Goal: Task Accomplishment & Management: Use online tool/utility

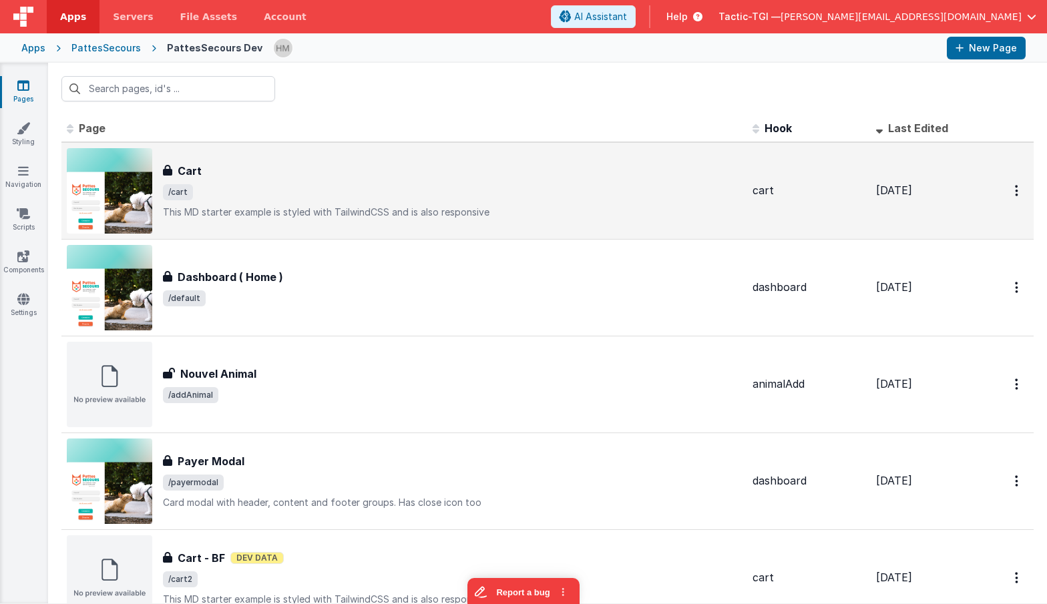
click at [307, 172] on div "Cart" at bounding box center [452, 171] width 579 height 16
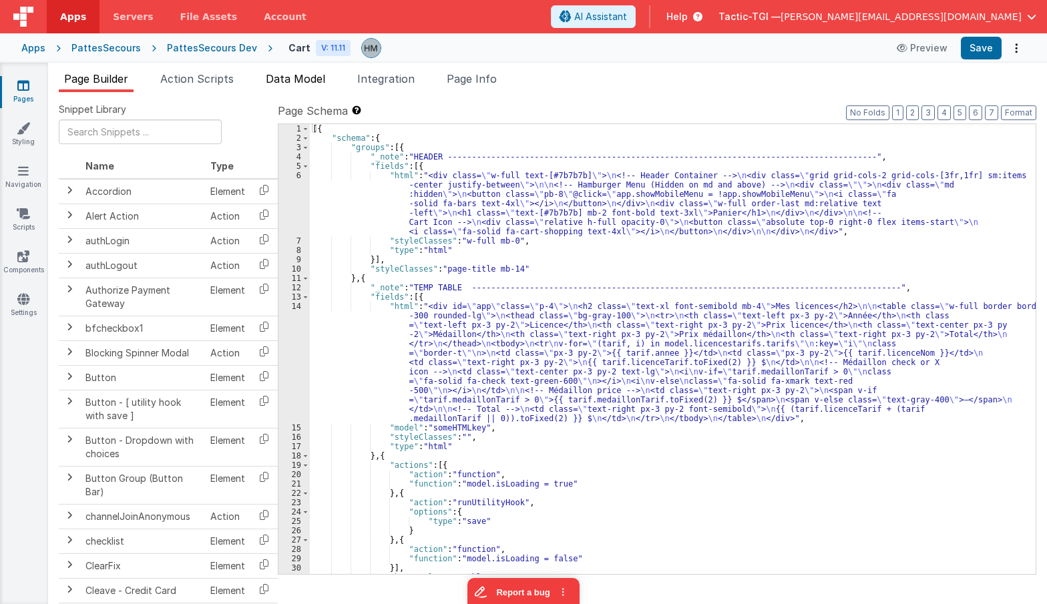
click at [307, 79] on span "Data Model" at bounding box center [295, 78] width 59 height 13
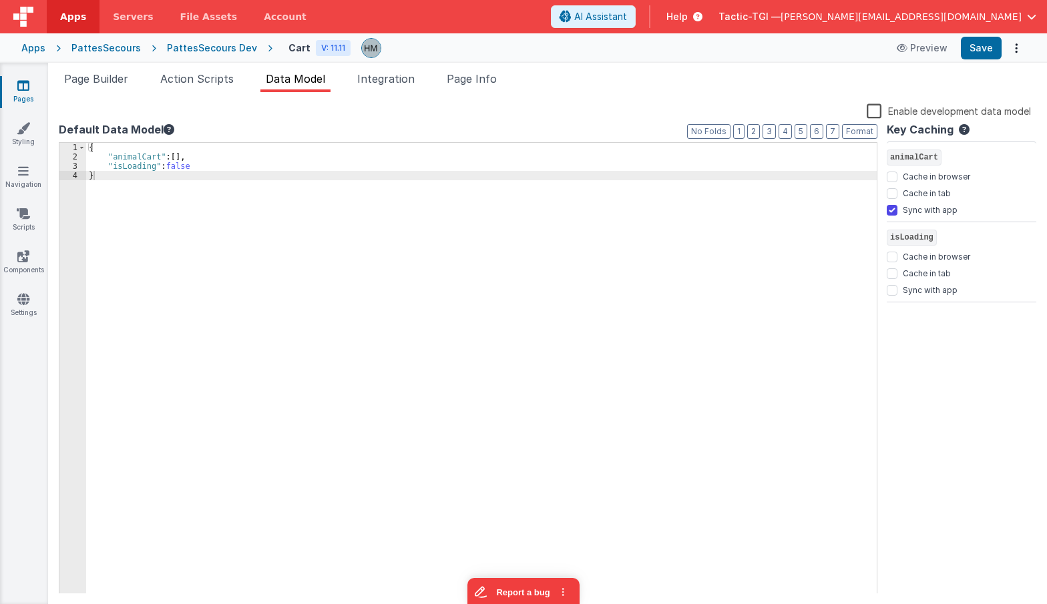
click at [878, 112] on label "Enable development data model" at bounding box center [949, 110] width 164 height 15
click at [0, 0] on input "Enable development data model" at bounding box center [0, 0] width 0 height 0
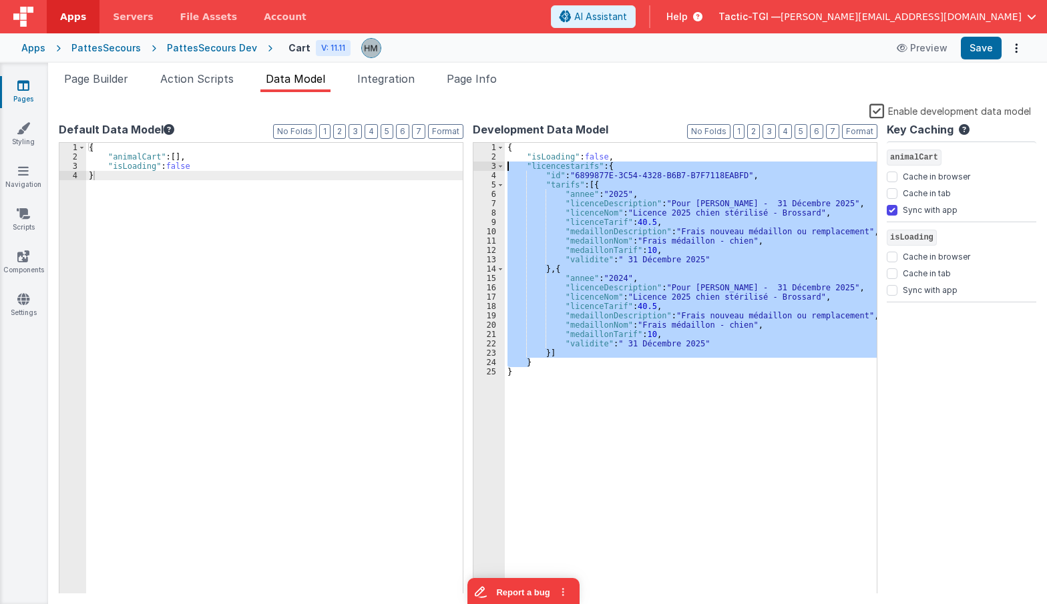
drag, startPoint x: 544, startPoint y: 366, endPoint x: 445, endPoint y: 166, distance: 223.1
click at [505, 166] on div "{ "isLoading" : false , "licencestarifs" : { "id" : "6899877E-3C54-4328-B6B7-B7…" at bounding box center [691, 368] width 372 height 451
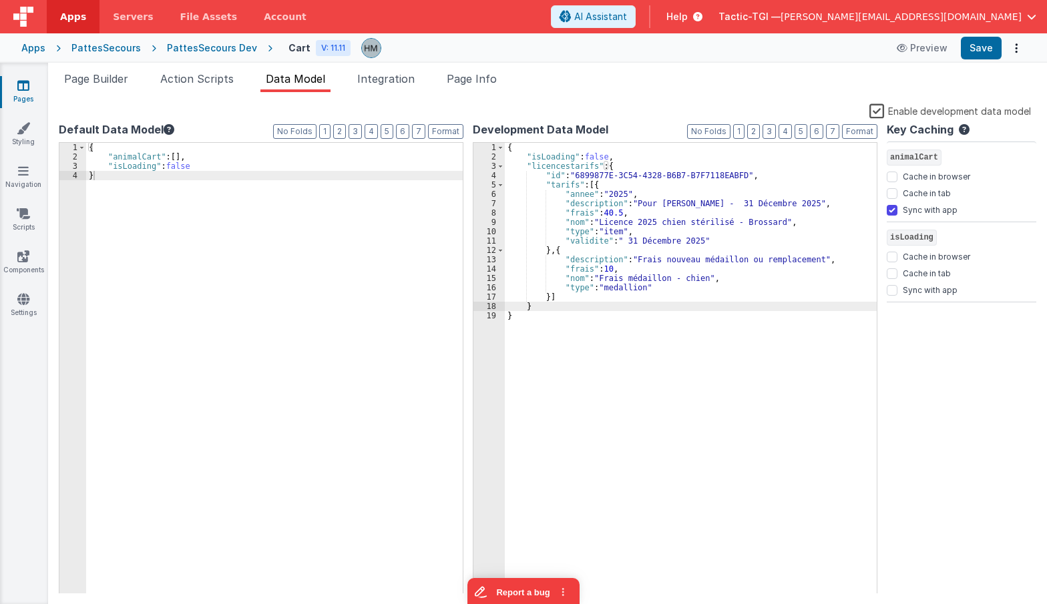
click at [597, 206] on div "{ "isLoading" : false , "licencestarifs" : { "id" : "6899877E-3C54-4328-B6B7-B7…" at bounding box center [691, 378] width 372 height 470
click at [110, 86] on li "Page Builder" at bounding box center [96, 81] width 75 height 21
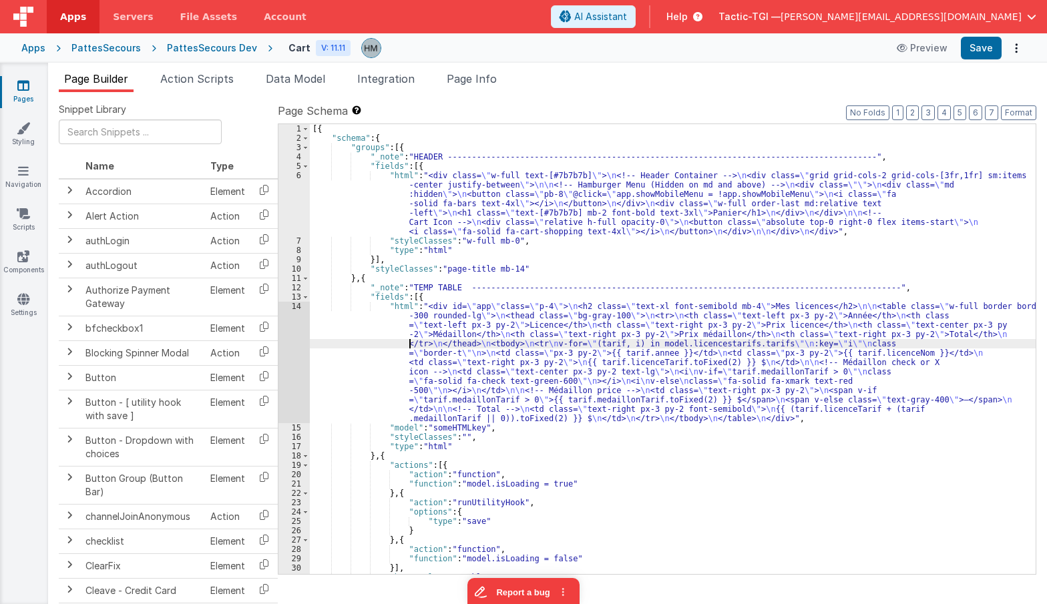
click at [408, 345] on div "[{ "schema" : { "groups" : [{ "_note" : "HEADER -------------------------------…" at bounding box center [673, 358] width 726 height 469
click at [297, 307] on div "14" at bounding box center [293, 363] width 31 height 122
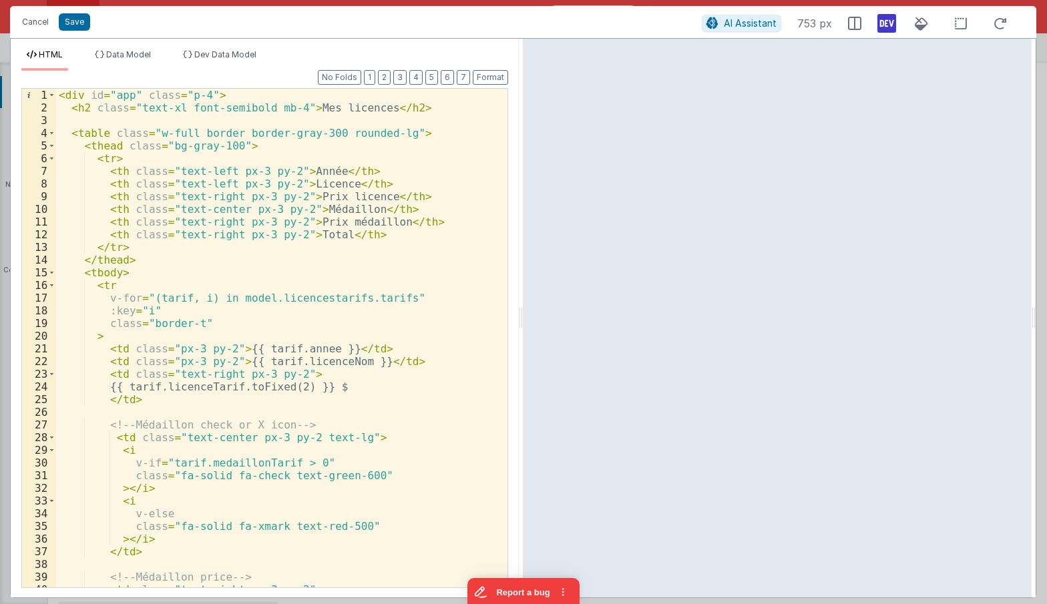
click at [329, 220] on div "< div id = "app" class = "p-4" > < h2 class = "text-xl font-semibold mb-4" > Me…" at bounding box center [281, 357] width 451 height 537
click at [309, 222] on div "< div id = "app" class = "p-4" > < h2 class = "text-xl font-semibold mb-4" > Me…" at bounding box center [281, 338] width 451 height 499
click at [309, 222] on div "< div id = "app" class = "p-4" > < h2 class = "text-xl font-semibold mb-4" > Me…" at bounding box center [281, 357] width 451 height 537
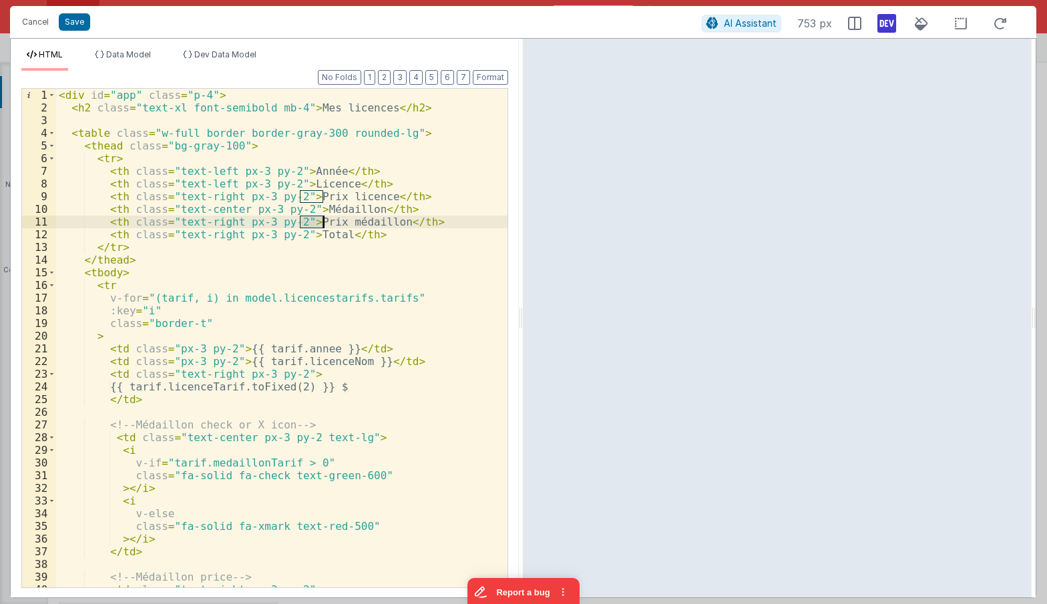
click at [341, 226] on div "< div id = "app" class = "p-4" > < h2 class = "text-xl font-semibold mb-4" > Me…" at bounding box center [281, 357] width 451 height 537
drag, startPoint x: 361, startPoint y: 235, endPoint x: 21, endPoint y: 217, distance: 340.4
click at [56, 217] on div "< div id = "app" class = "p-4" > < h2 class = "text-xl font-semibold mb-4" > Me…" at bounding box center [281, 338] width 451 height 499
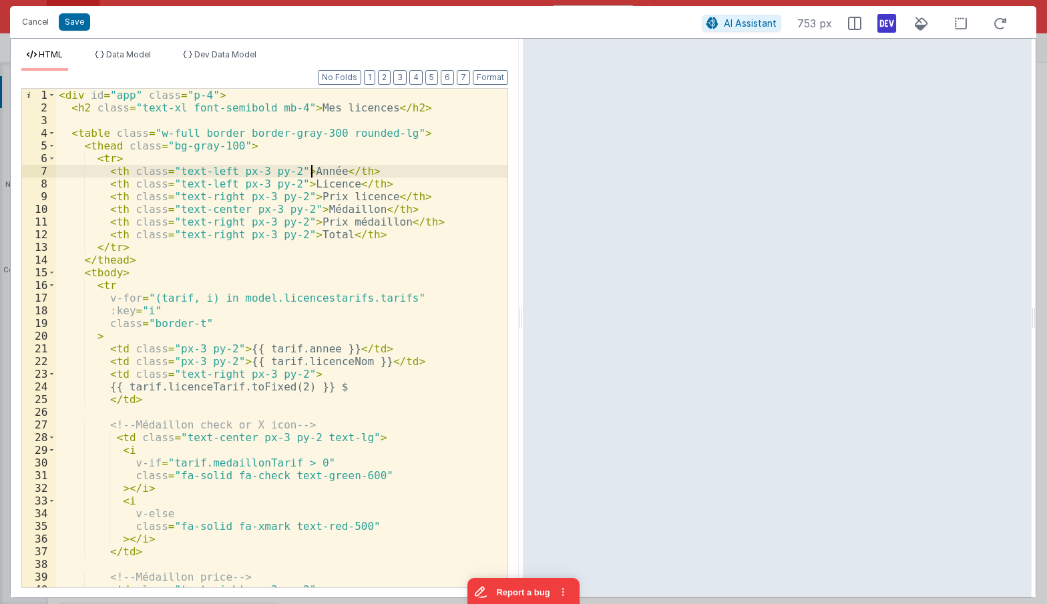
click at [313, 172] on div "< div id = "app" class = "p-4" > < h2 class = "text-xl font-semibold mb-4" > Me…" at bounding box center [281, 357] width 451 height 537
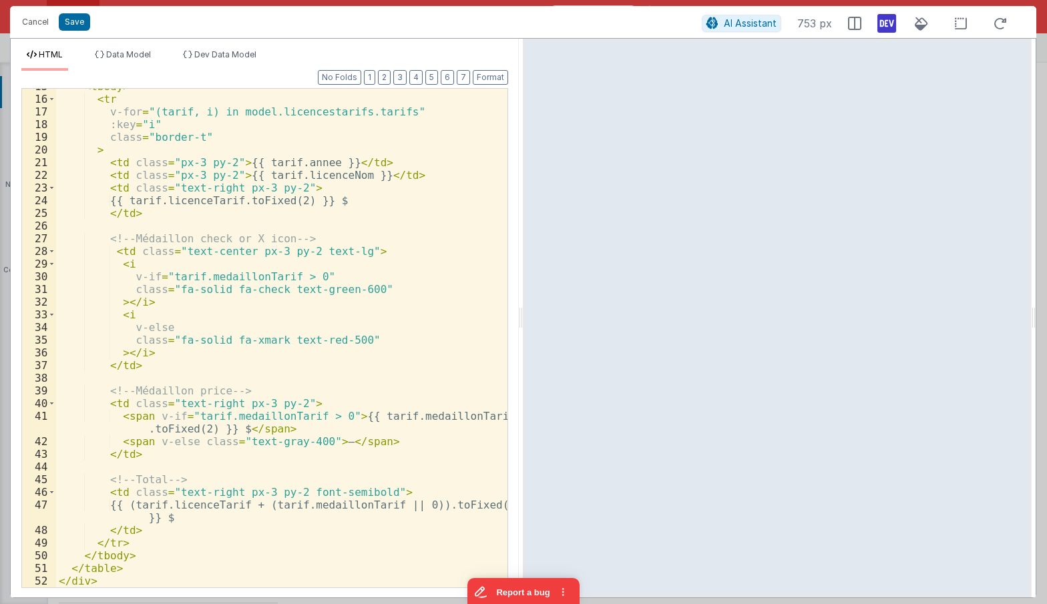
scroll to position [186, 0]
click at [303, 264] on div "< tbody > < tr v-for = "(tarif, i) in model.licencestarifs.tarifs" :key = "i" c…" at bounding box center [281, 342] width 451 height 524
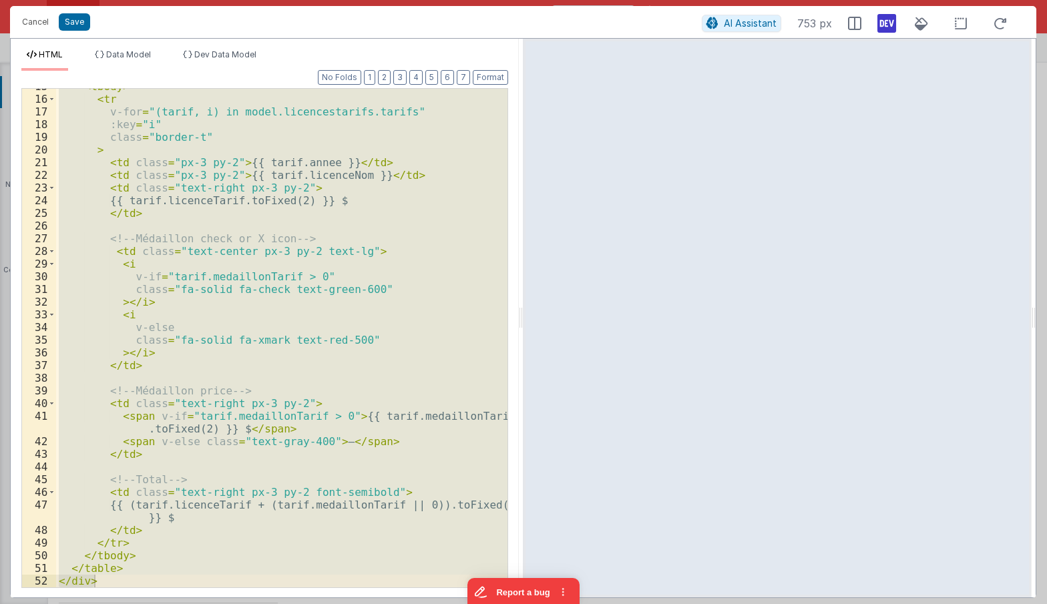
click at [322, 230] on div "< tbody > < tr v-for = "(tarif, i) in model.licencestarifs.tarifs" :key = "i" c…" at bounding box center [281, 338] width 451 height 499
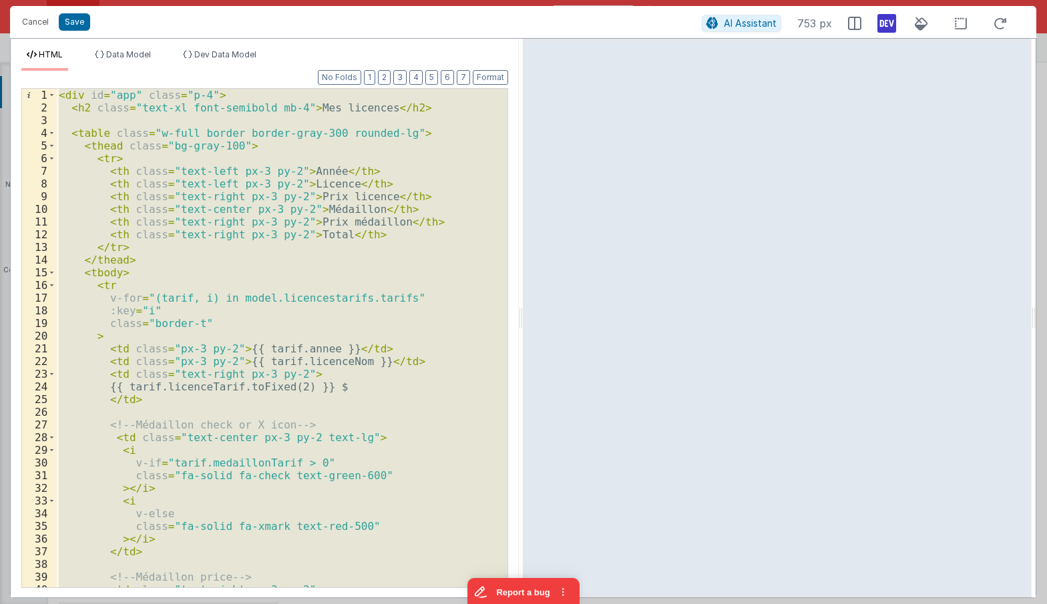
click at [384, 266] on div "< div id = "app" class = "p-4" > < h2 class = "text-xl font-semibold mb-4" > Me…" at bounding box center [281, 338] width 451 height 499
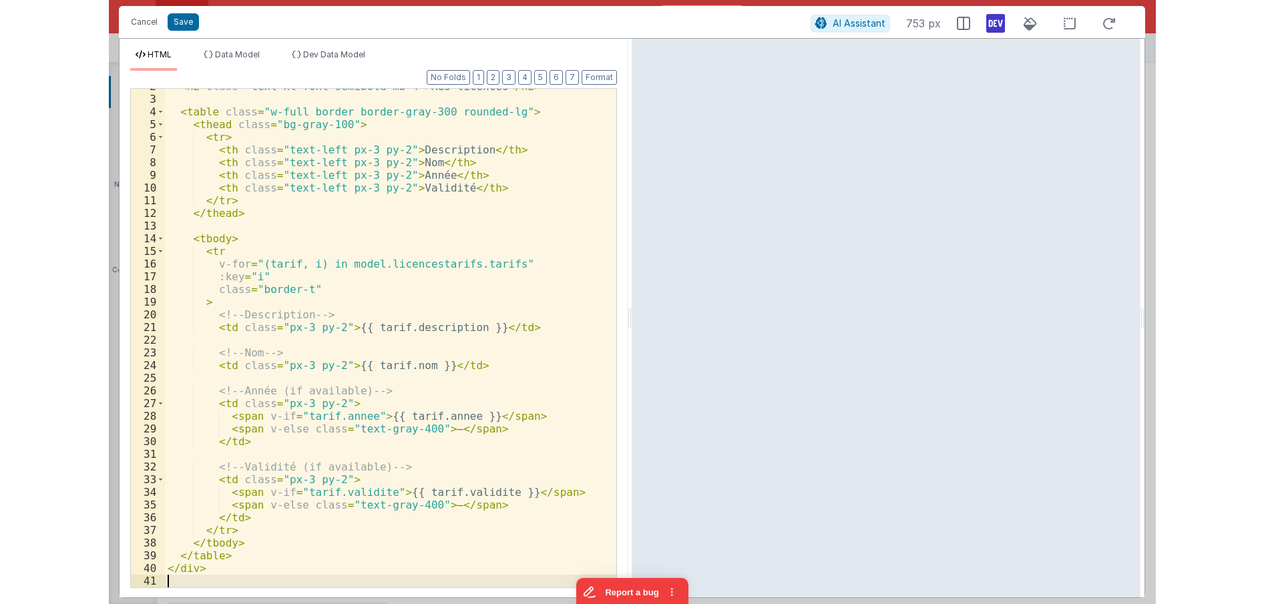
scroll to position [21, 0]
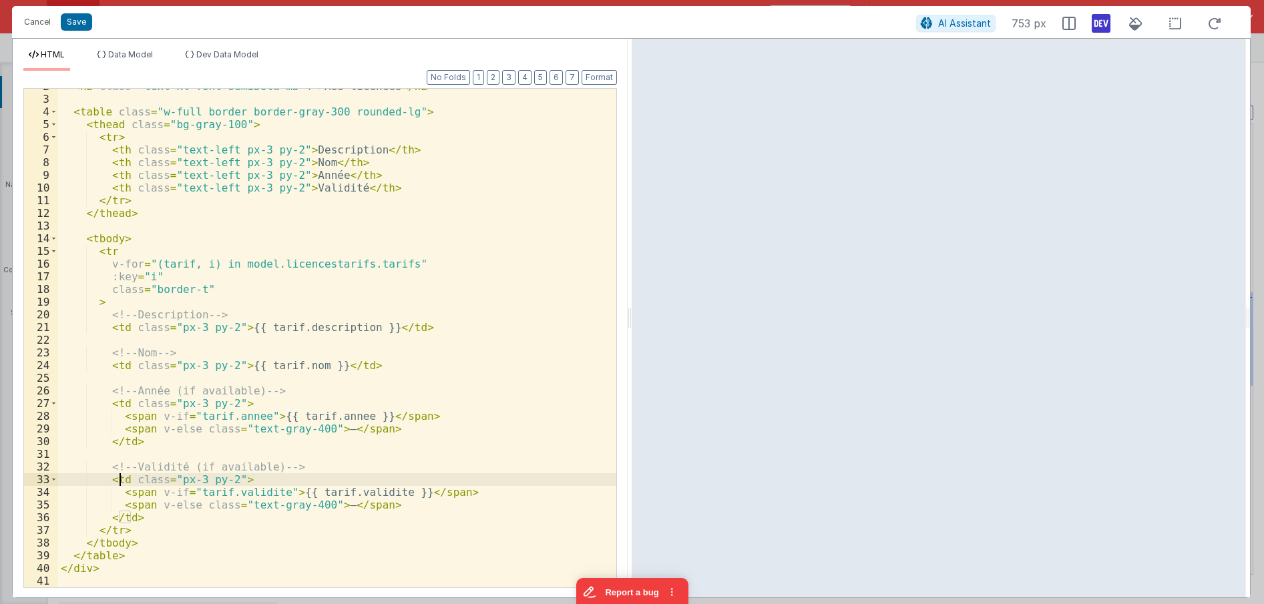
click at [117, 481] on div "< h2 class = "text-xl font-semibold mb-4" > Mes licences </ h2 > < table class …" at bounding box center [337, 342] width 558 height 524
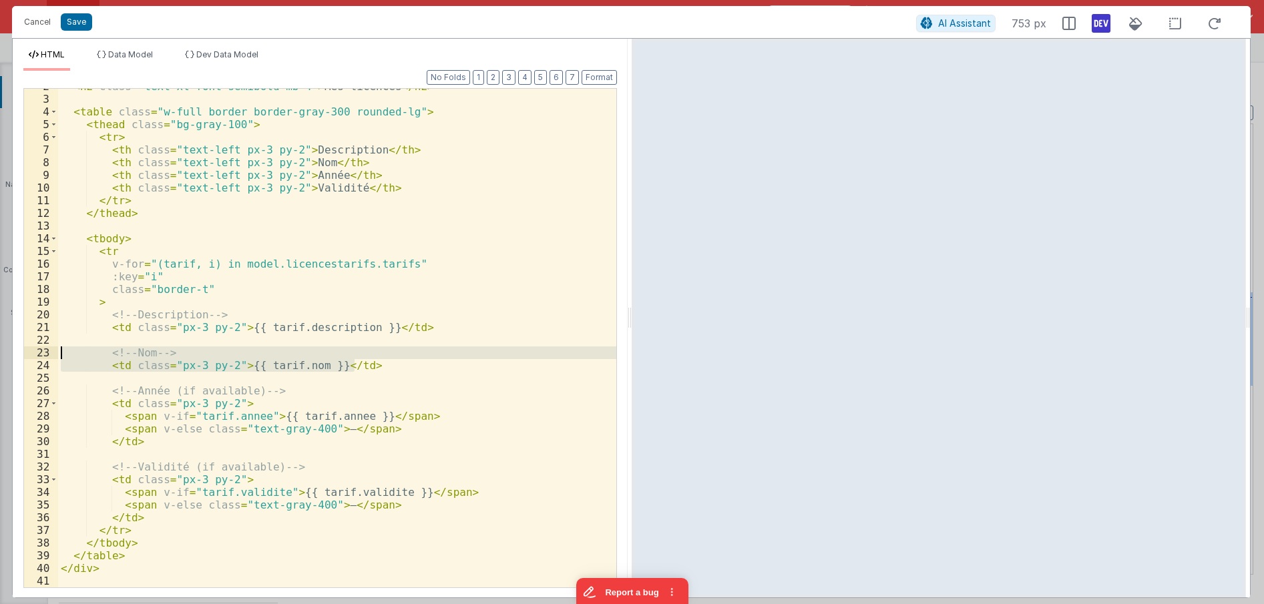
drag, startPoint x: 373, startPoint y: 365, endPoint x: 9, endPoint y: 353, distance: 364.2
click at [58, 353] on div "< h2 class = "text-xl font-semibold mb-4" > Mes licences </ h2 > < table class …" at bounding box center [337, 338] width 558 height 499
click at [125, 515] on div "< h2 class = "text-xl font-semibold mb-4" > Mes licences </ h2 > < table class …" at bounding box center [337, 342] width 558 height 524
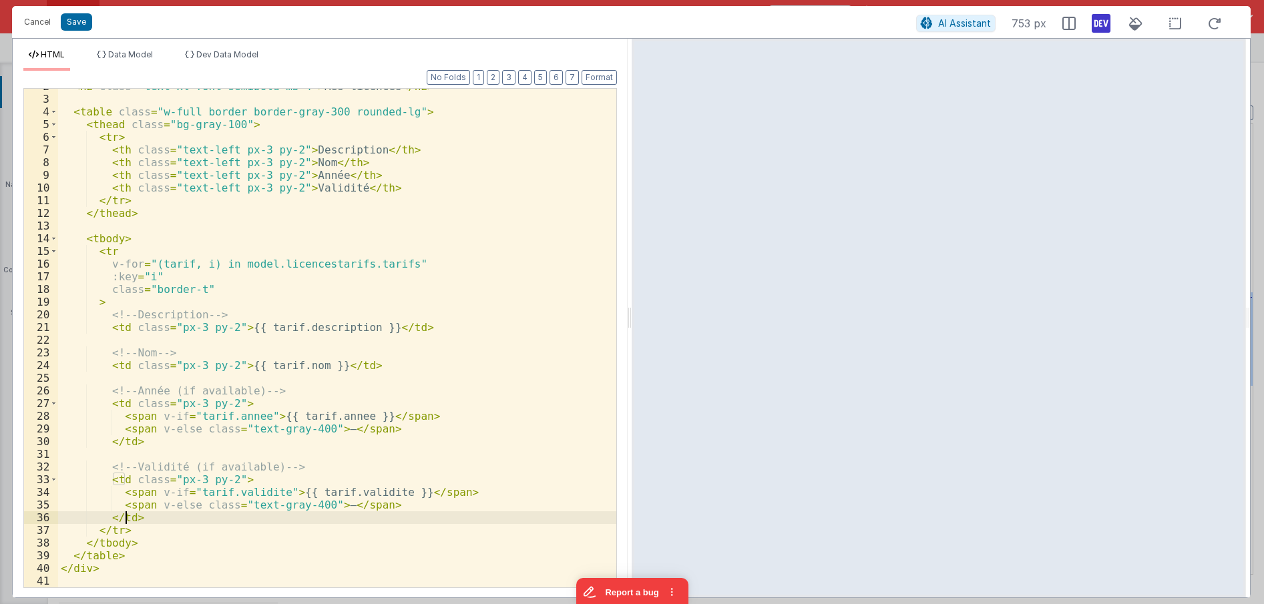
click at [154, 520] on div "< h2 class = "text-xl font-semibold mb-4" > Mes licences </ h2 > < table class …" at bounding box center [337, 342] width 558 height 524
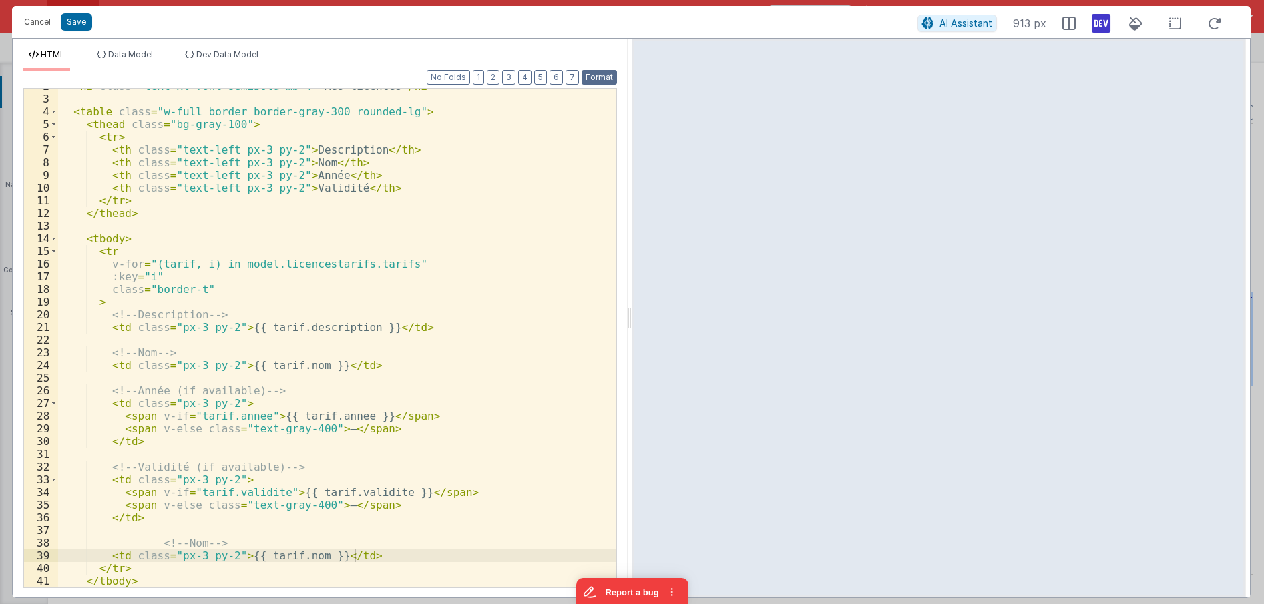
click at [610, 81] on button "Format" at bounding box center [599, 77] width 35 height 15
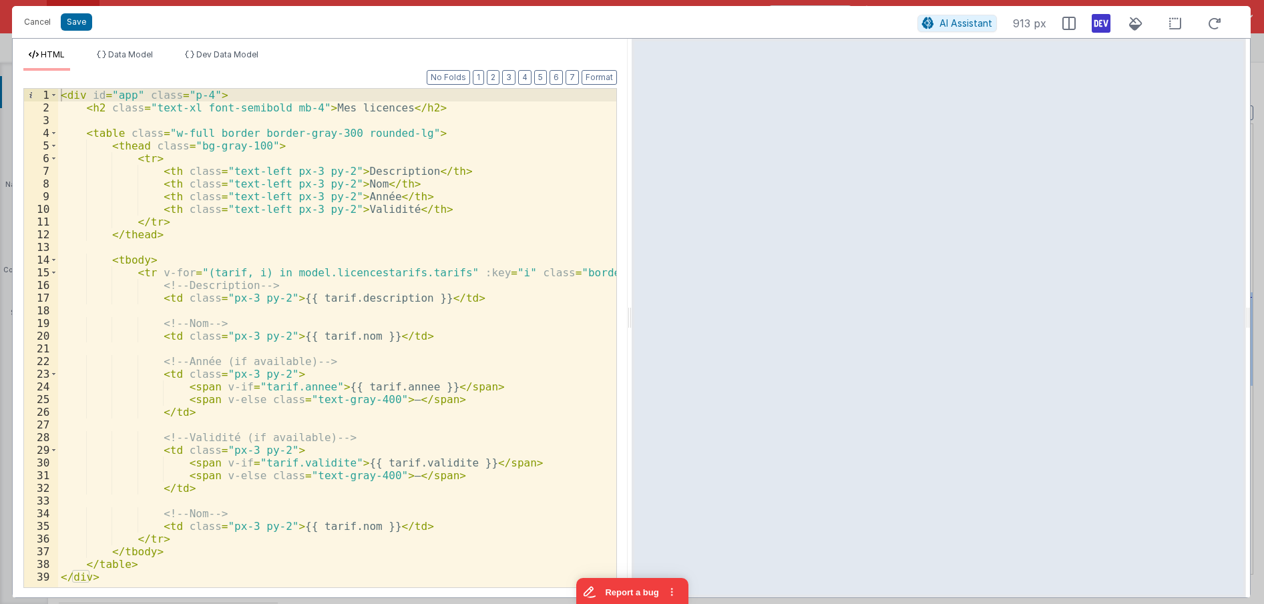
click at [194, 511] on div "< div id = "app" class = "p-4" > < h2 class = "text-xl font-semibold mb-4" > Me…" at bounding box center [337, 351] width 558 height 524
click at [202, 515] on div "< div id = "app" class = "p-4" > < h2 class = "text-xl font-semibold mb-4" > Me…" at bounding box center [337, 351] width 558 height 524
click at [351, 530] on div "< div id = "app" class = "p-4" > < h2 class = "text-xl font-semibold mb-4" > Me…" at bounding box center [337, 351] width 558 height 524
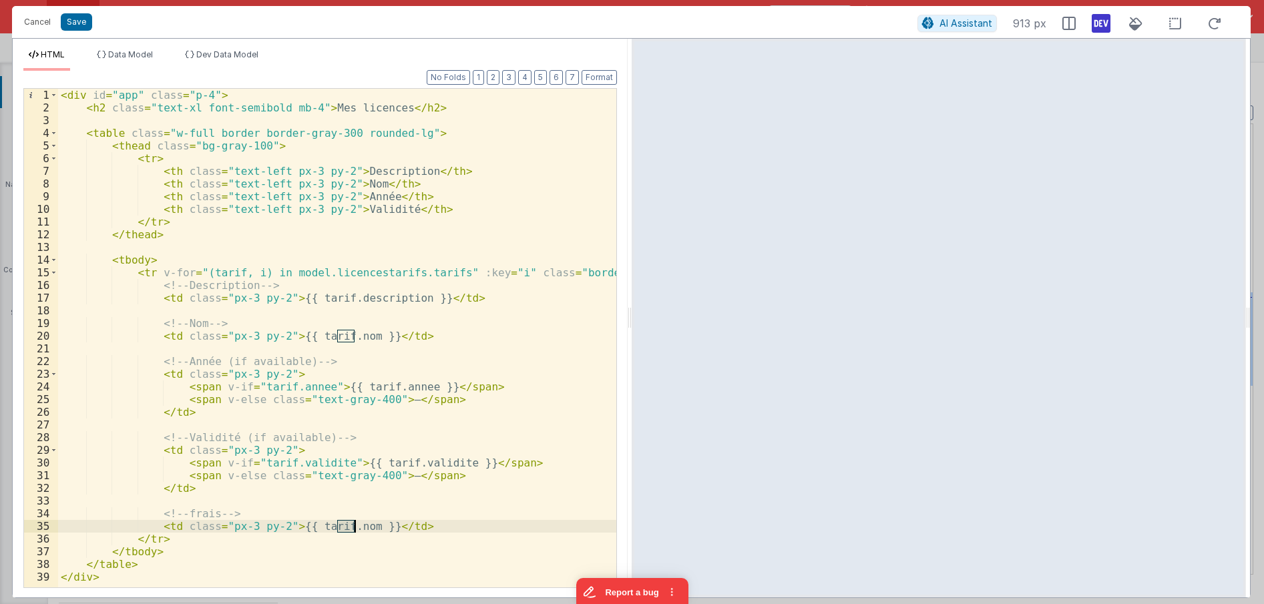
click at [351, 530] on div "< div id = "app" class = "p-4" > < h2 class = "text-xl font-semibold mb-4" > Me…" at bounding box center [337, 351] width 558 height 524
drag, startPoint x: 427, startPoint y: 212, endPoint x: 156, endPoint y: 212, distance: 271.1
click at [156, 212] on div "< div id = "app" class = "p-4" > < h2 class = "text-xl font-semibold mb-4" > Me…" at bounding box center [337, 351] width 558 height 524
click at [432, 206] on div "< div id = "app" class = "p-4" > < h2 class = "text-xl font-semibold mb-4" > Me…" at bounding box center [337, 338] width 558 height 499
paste textarea
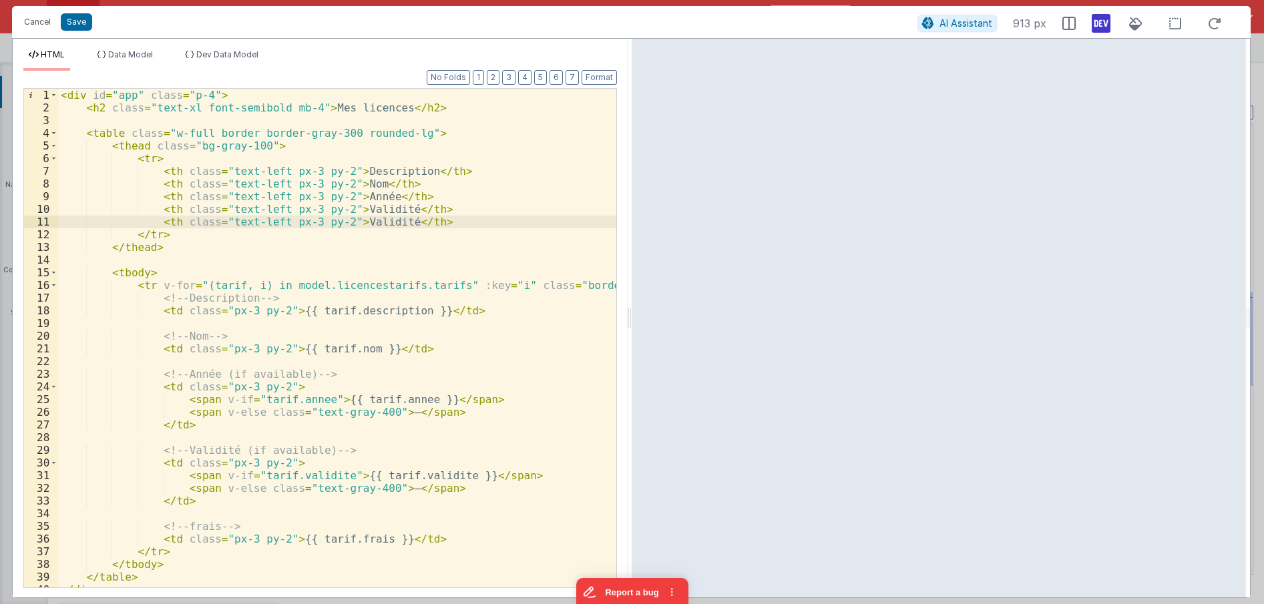
scroll to position [0, 0]
drag, startPoint x: 388, startPoint y: 222, endPoint x: 343, endPoint y: 223, distance: 45.4
click at [343, 223] on div "< div id = "app" class = "p-4" > < h2 class = "text-xl font-semibold mb-4" > Me…" at bounding box center [337, 351] width 558 height 524
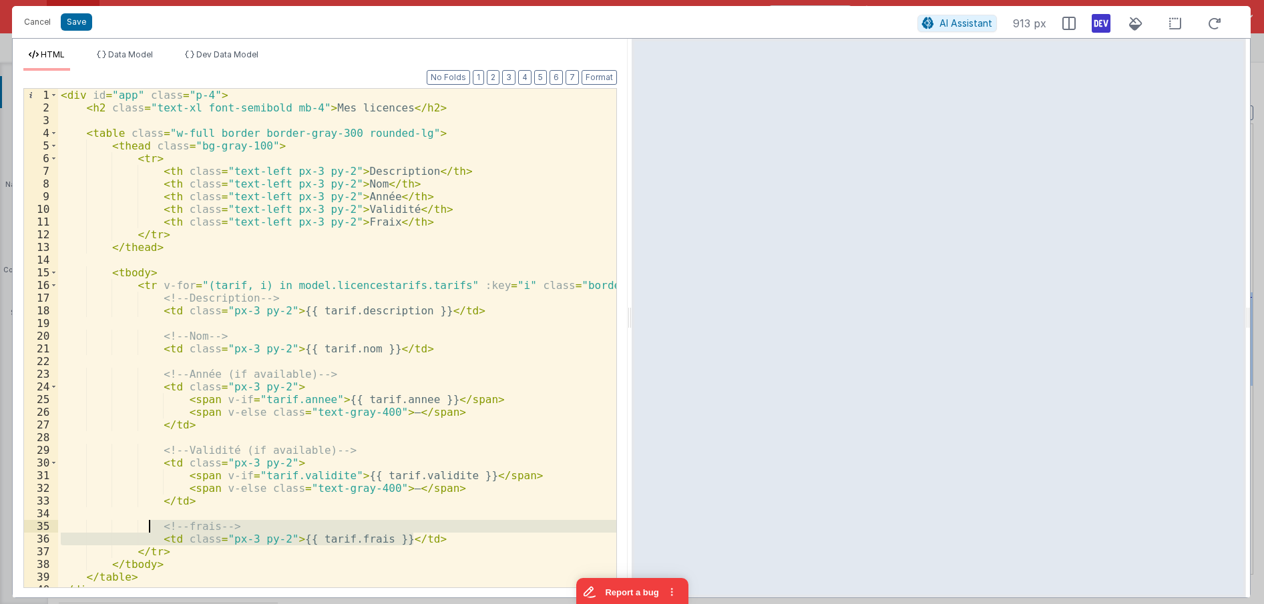
drag, startPoint x: 433, startPoint y: 538, endPoint x: 150, endPoint y: 531, distance: 282.6
click at [150, 531] on div "< div id = "app" class = "p-4" > < h2 class = "text-xl font-semibold mb-4" > Me…" at bounding box center [337, 351] width 558 height 524
click at [290, 198] on div "< div id = "app" class = "p-4" > < h2 class = "text-xl font-semibold mb-4" > Me…" at bounding box center [337, 351] width 558 height 524
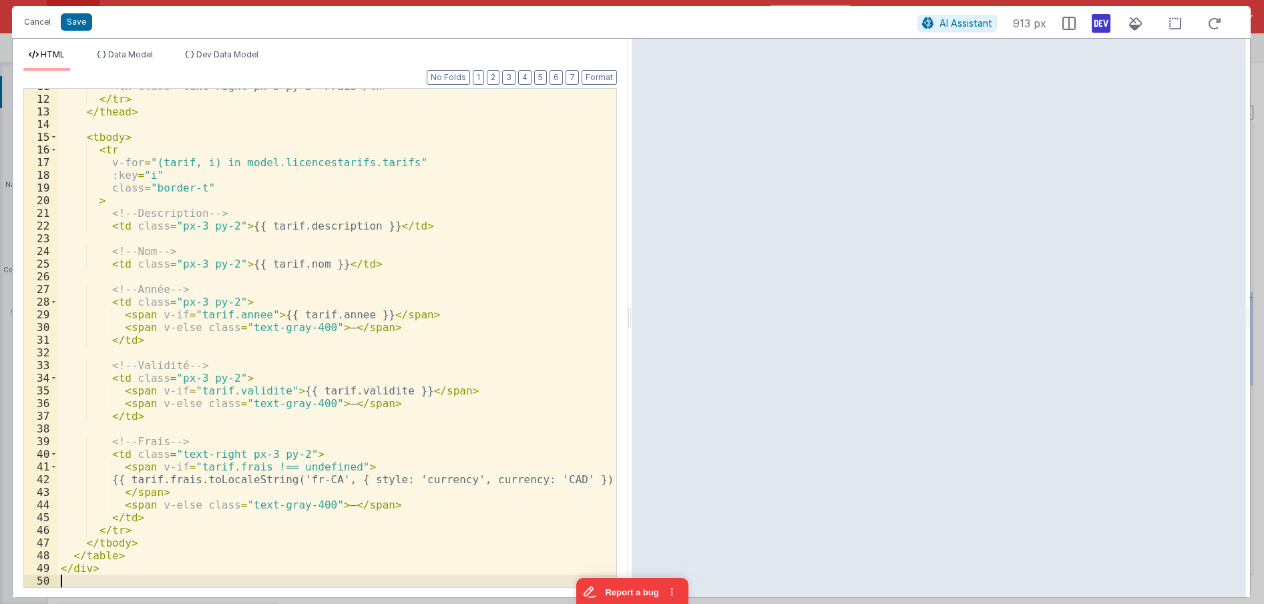
scroll to position [136, 0]
click at [474, 210] on div "< th class = "text-right px-3 py-2" > Frais </ th > </ tr > </ thead > < tbody …" at bounding box center [337, 342] width 558 height 524
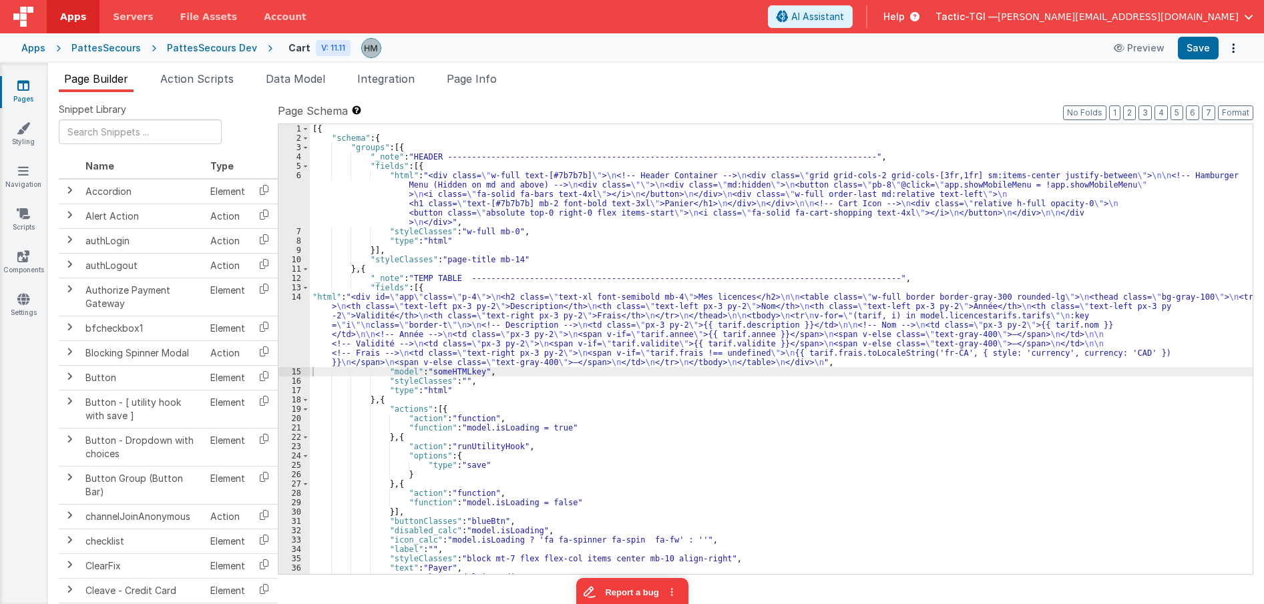
click at [345, 308] on div "[{ "schema" : { "groups" : [{ "_note" : "HEADER -------------------------------…" at bounding box center [781, 358] width 943 height 469
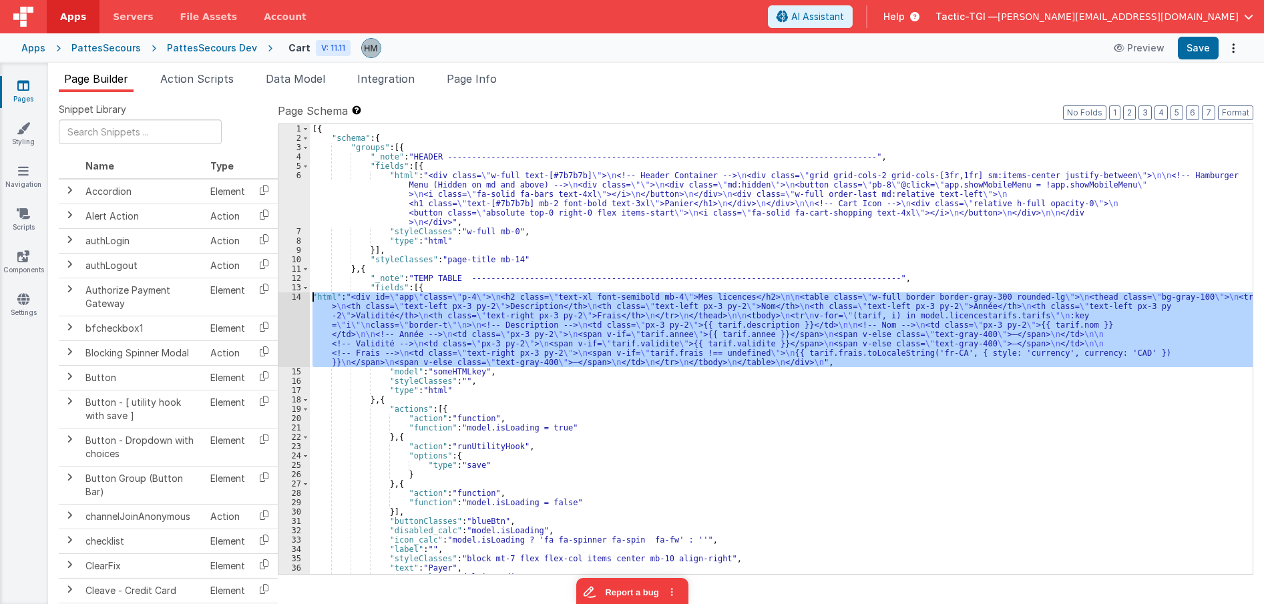
click at [291, 299] on div "14" at bounding box center [293, 330] width 31 height 75
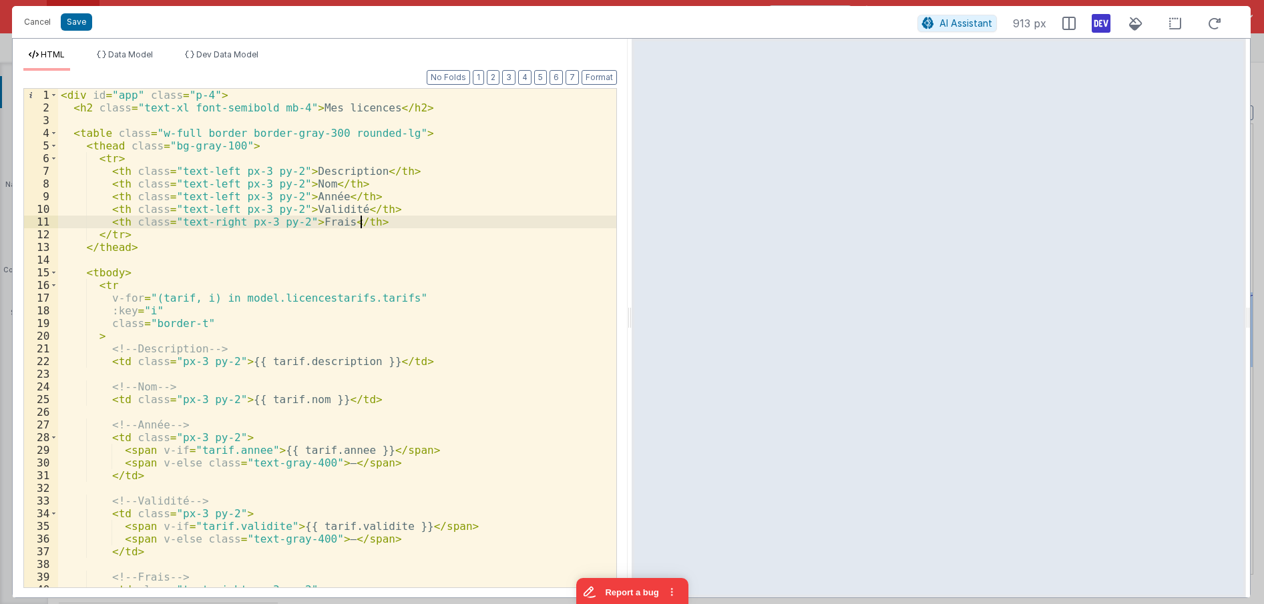
click at [390, 223] on div "< div id = "app" class = "p-4" > < h2 class = "text-xl font-semibold mb-4" > Me…" at bounding box center [337, 351] width 558 height 524
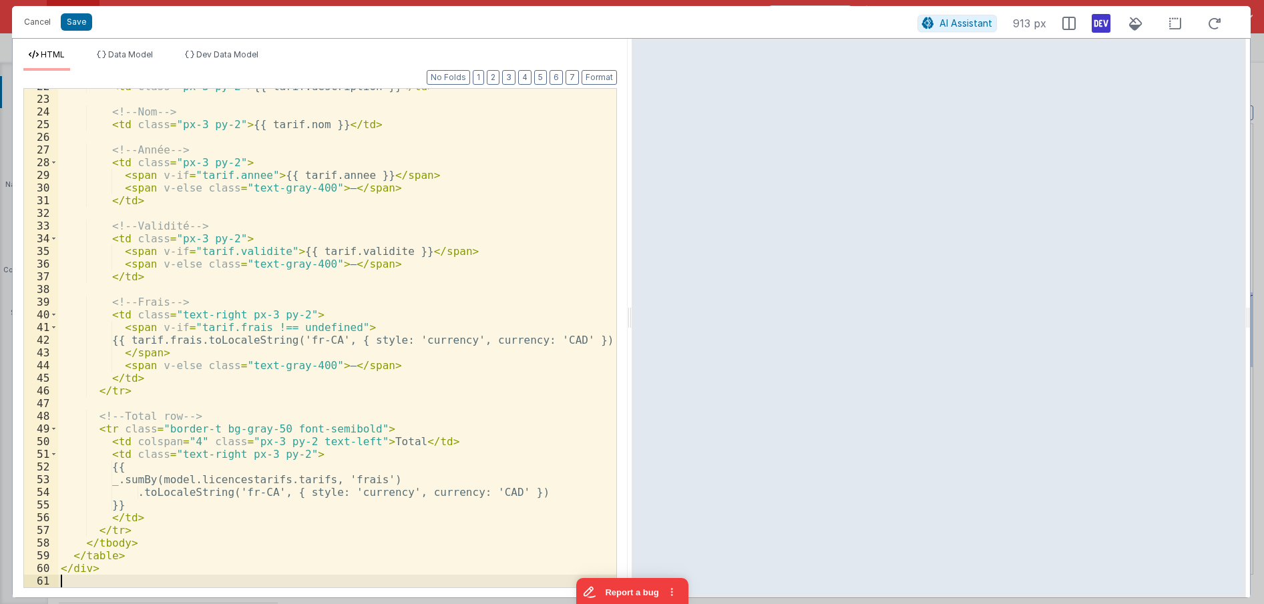
scroll to position [275, 0]
click at [390, 311] on div "< td class = "px-3 py-2" > {{ tarif.description }} </ td > <!-- Nom --> < td cl…" at bounding box center [337, 342] width 558 height 524
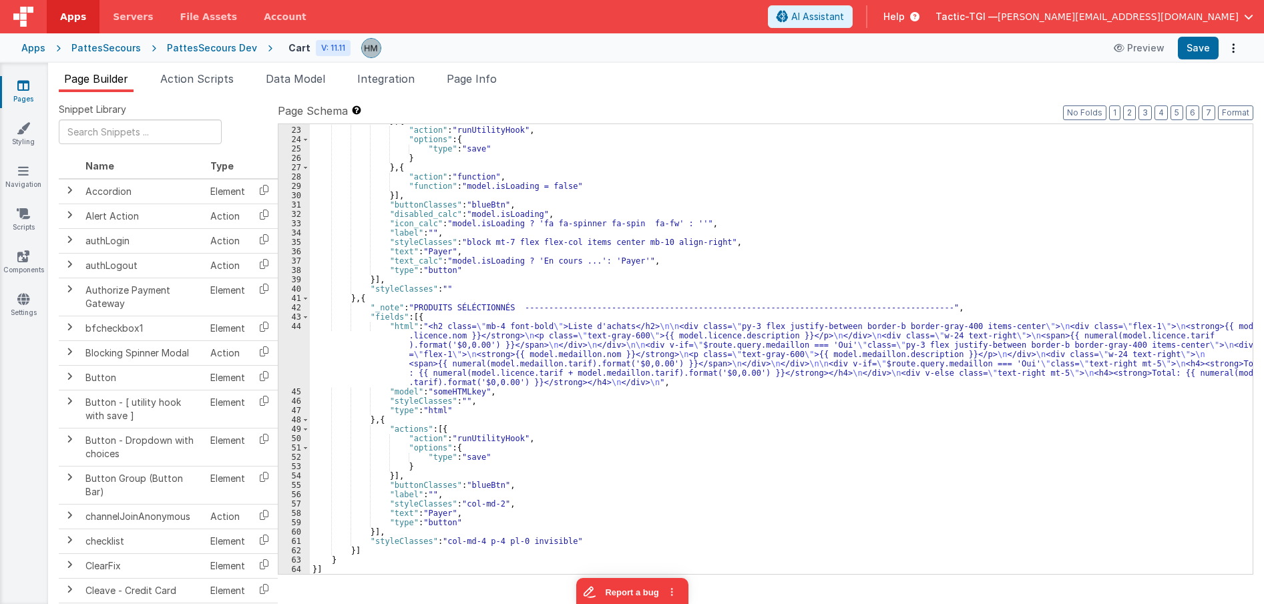
scroll to position [335, 0]
click at [485, 345] on div "} , { "action" : "runUtilityHook" , "options" : { "type" : "save" } } , { "acti…" at bounding box center [781, 350] width 943 height 469
click at [429, 338] on div "} , { "action" : "runUtilityHook" , "options" : { "type" : "save" } } , { "acti…" at bounding box center [781, 350] width 943 height 469
type input "payer"
click at [1046, 134] on span at bounding box center [1204, 135] width 16 height 17
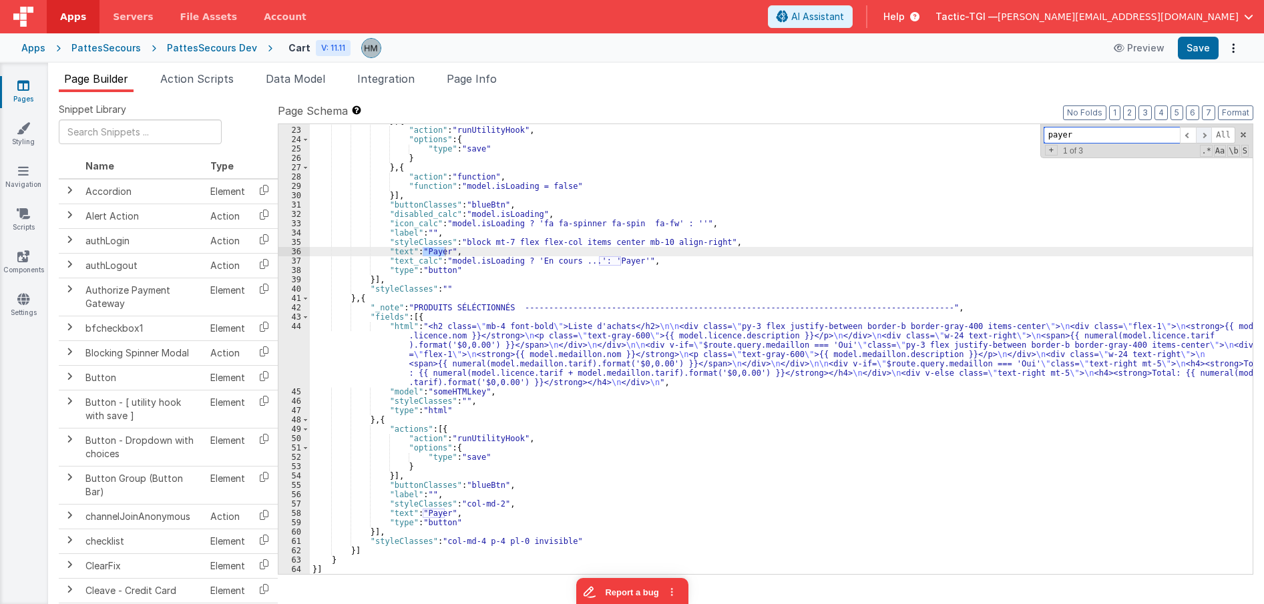
click at [1046, 134] on span at bounding box center [1204, 135] width 16 height 17
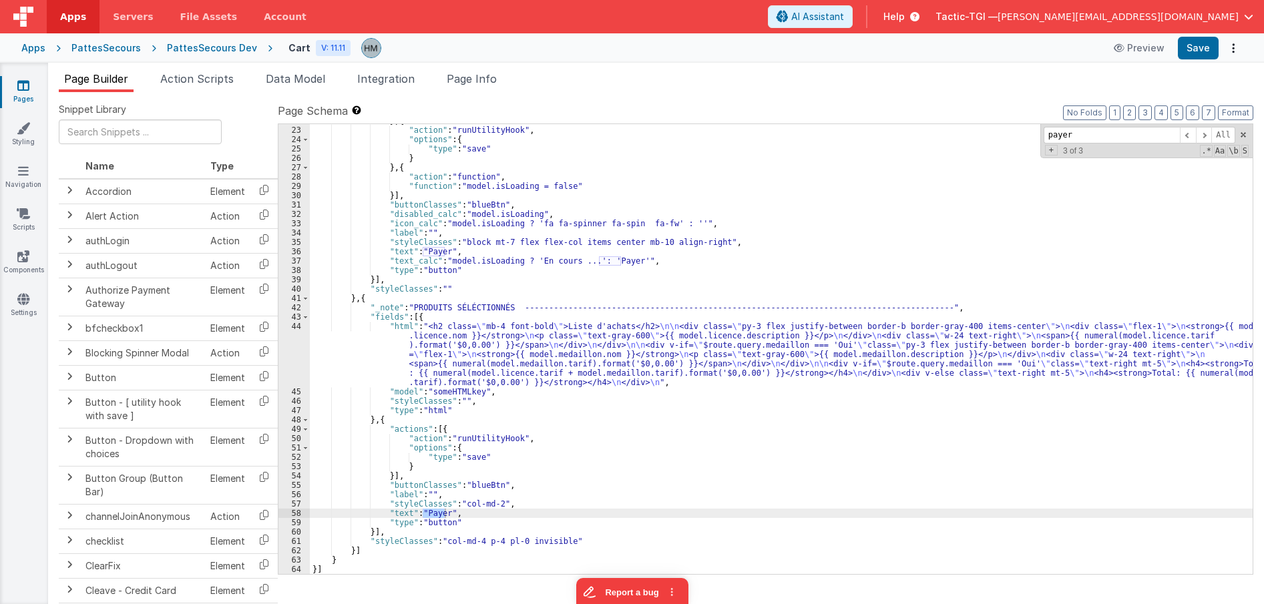
click at [444, 511] on div "} , { "action" : "runUtilityHook" , "options" : { "type" : "save" } } , { "acti…" at bounding box center [781, 349] width 943 height 450
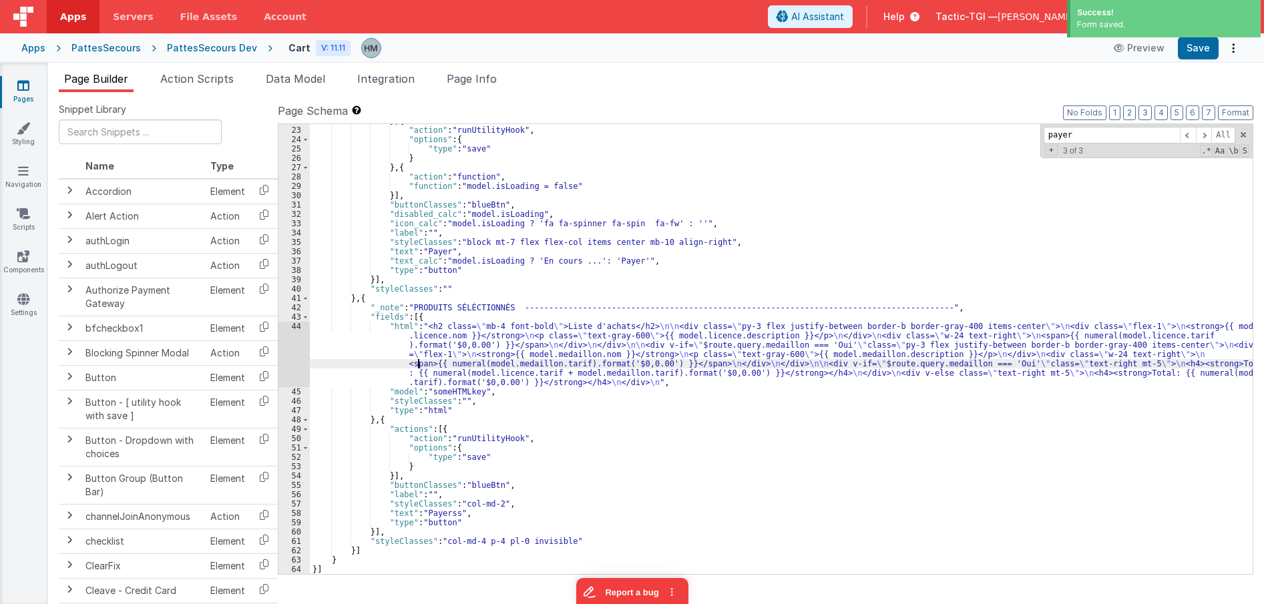
click at [417, 361] on div "} , { "action" : "runUtilityHook" , "options" : { "type" : "save" } } , { "acti…" at bounding box center [781, 350] width 943 height 469
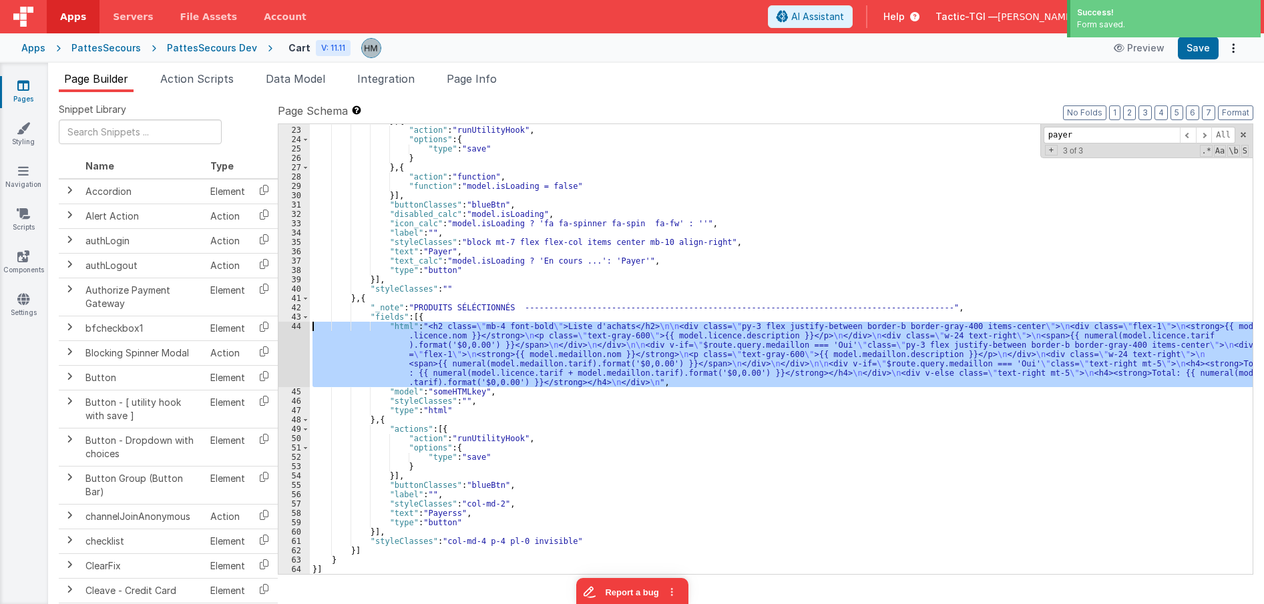
click at [297, 327] on div "44" at bounding box center [293, 354] width 31 height 65
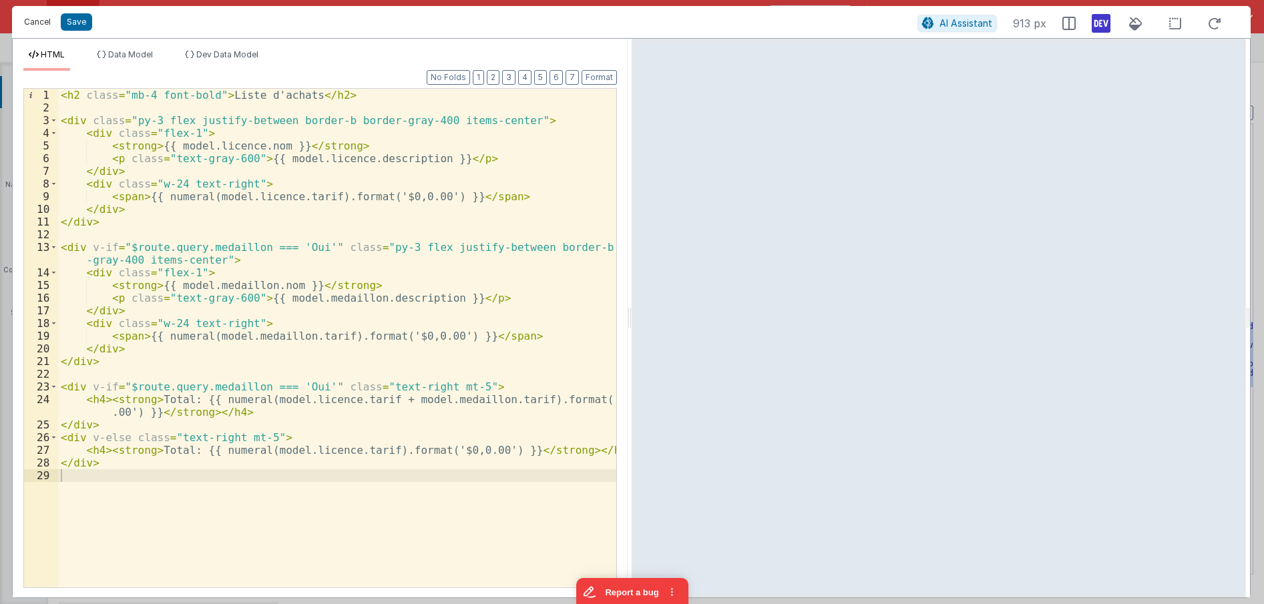
click at [41, 25] on button "Cancel" at bounding box center [37, 22] width 40 height 19
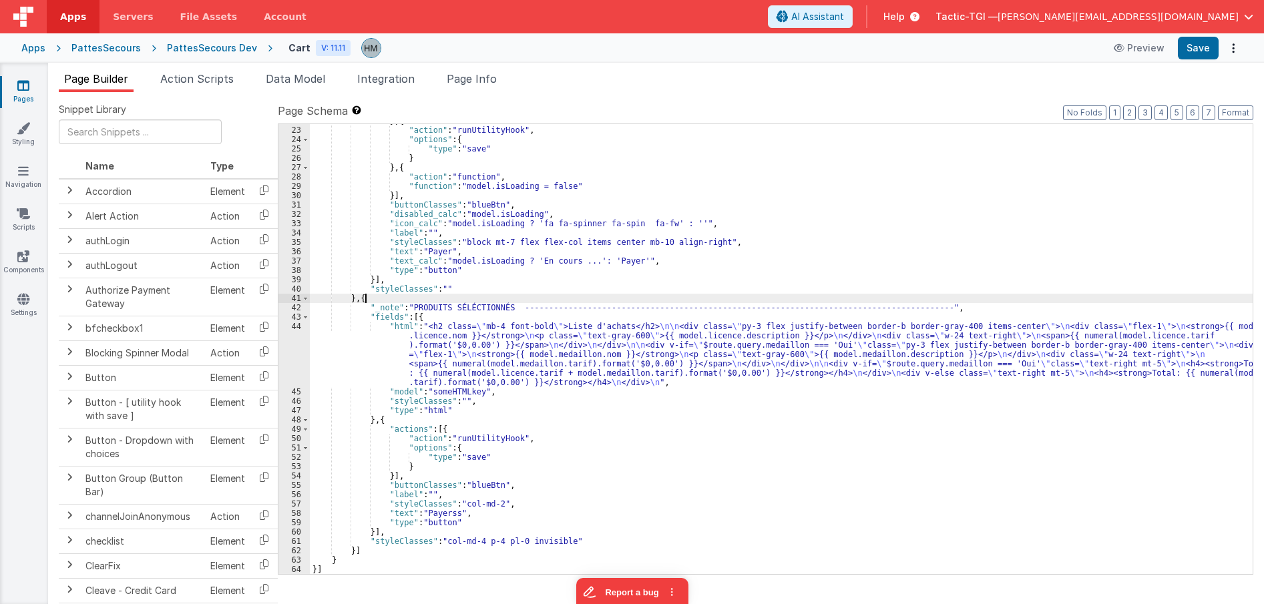
click at [371, 301] on div "} , { "action" : "runUtilityHook" , "options" : { "type" : "save" } } , { "acti…" at bounding box center [781, 350] width 943 height 469
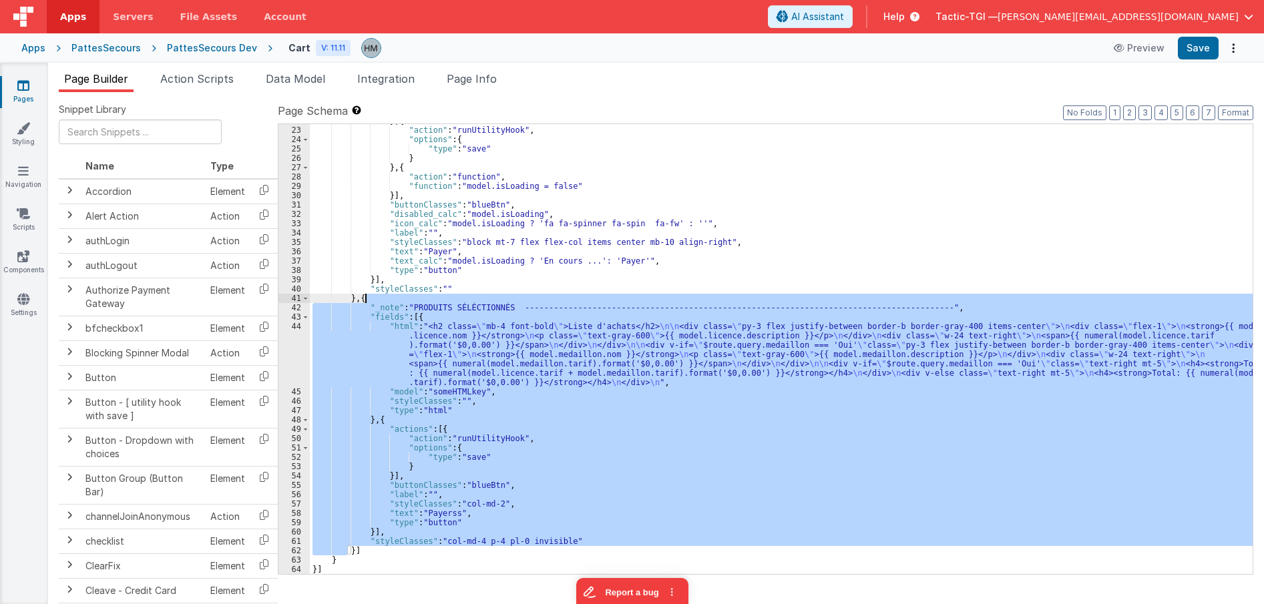
click at [371, 301] on div "} , { "action" : "runUtilityHook" , "options" : { "type" : "save" } } , { "acti…" at bounding box center [781, 350] width 943 height 469
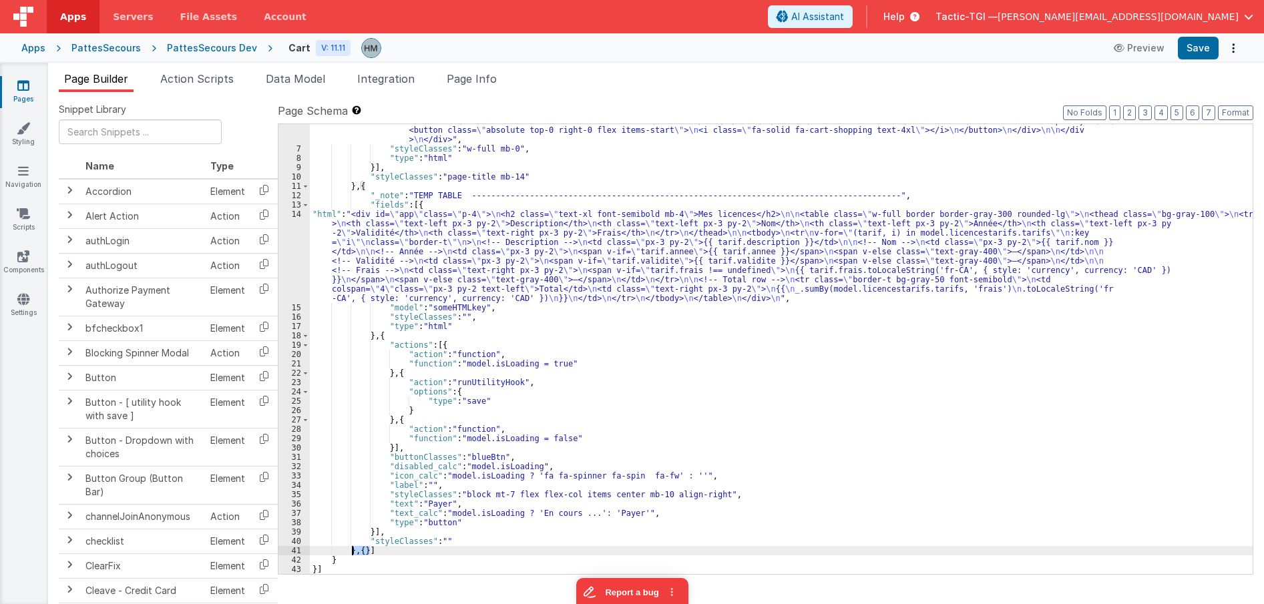
drag, startPoint x: 369, startPoint y: 552, endPoint x: 351, endPoint y: 551, distance: 18.0
click at [351, 551] on div ""html" : "<div class= \" w-full text-[#7b7b7b] \" > \n <!-- Header Container --…" at bounding box center [781, 346] width 943 height 516
click at [397, 507] on div ""html" : "<div class= \" w-full text-[#7b7b7b] \" > \n <!-- Header Container --…" at bounding box center [781, 346] width 943 height 516
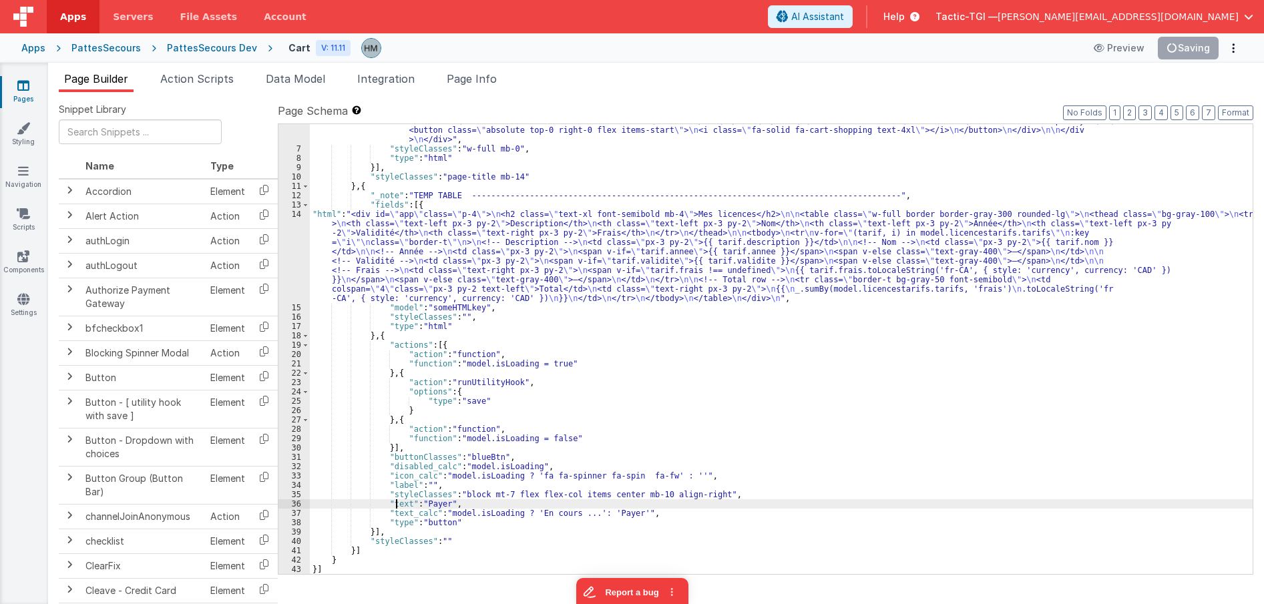
scroll to position [0, 0]
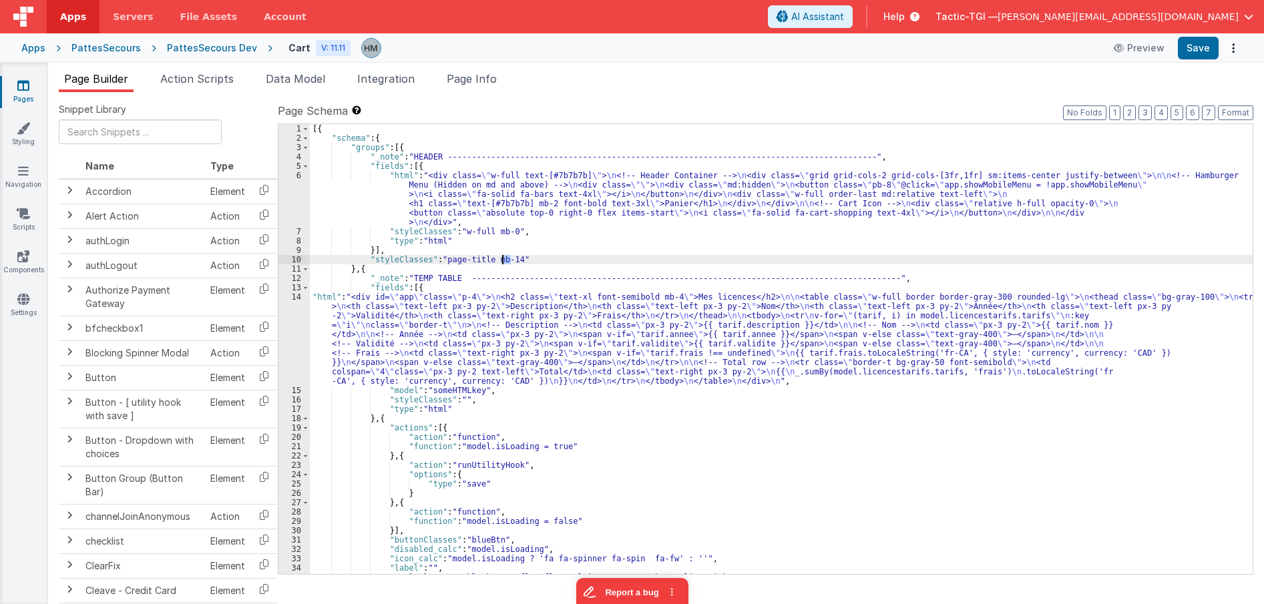
drag, startPoint x: 511, startPoint y: 257, endPoint x: 503, endPoint y: 259, distance: 8.3
click at [503, 259] on div "[{ "schema" : { "groups" : [{ "_note" : "HEADER -------------------------------…" at bounding box center [781, 358] width 943 height 469
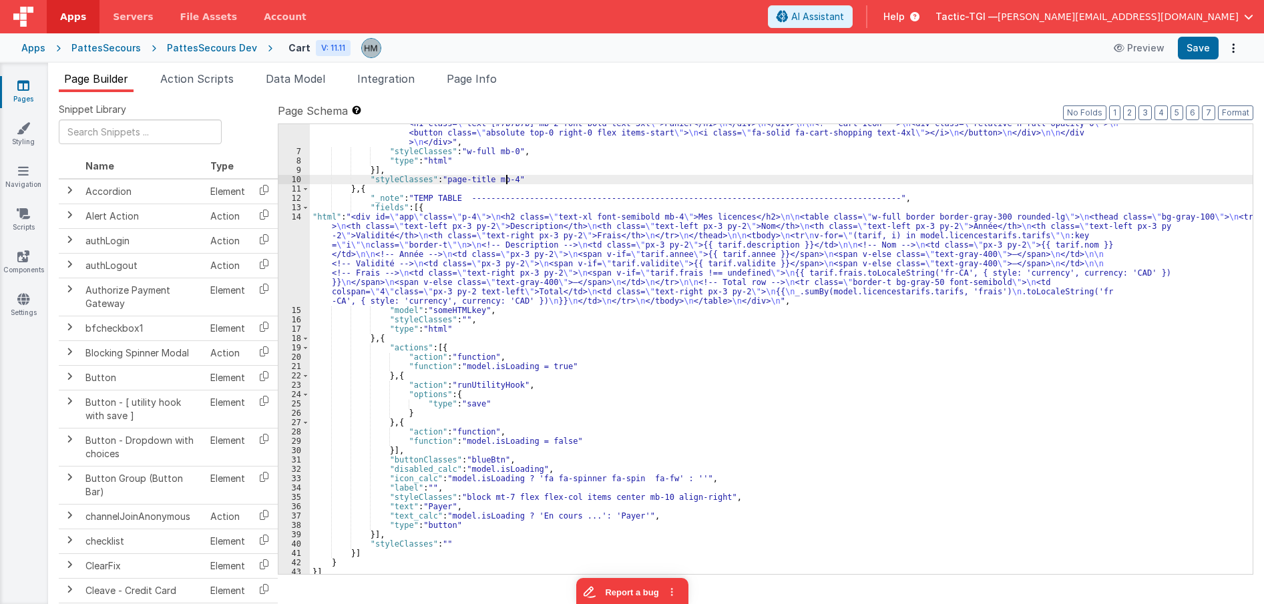
click at [573, 248] on div ""html" : "<div class= \" w-full text-[#7b7b7b] \" > \n <!-- Header Container --…" at bounding box center [781, 349] width 943 height 516
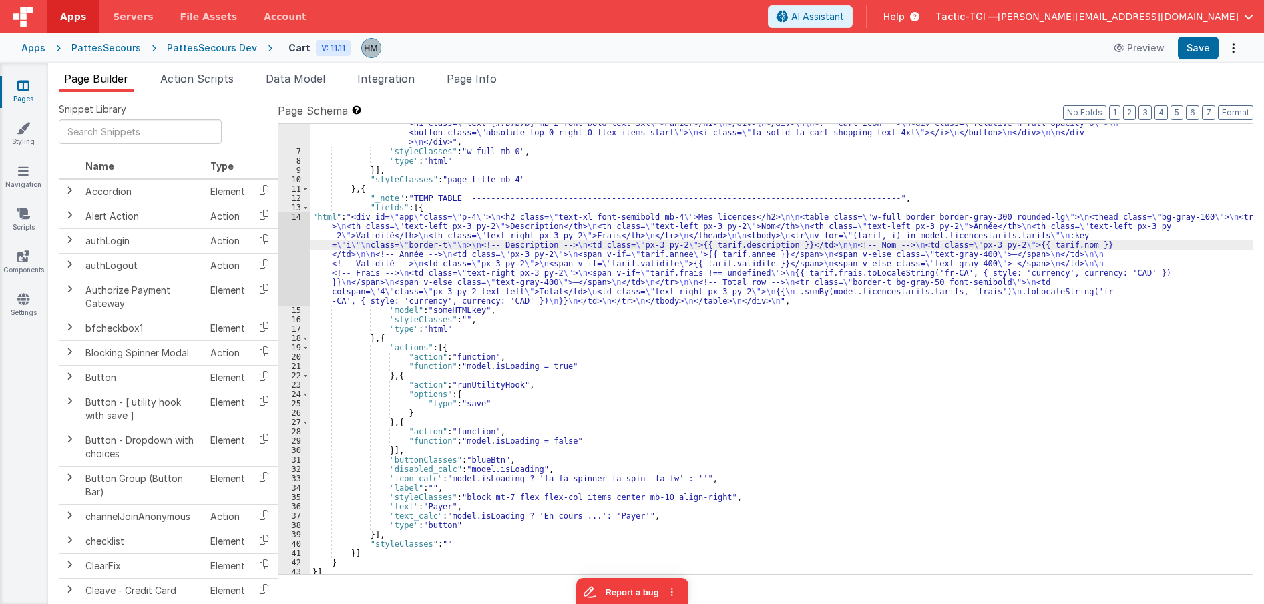
click at [355, 233] on div ""html" : "<div class= \" w-full text-[#7b7b7b] \" > \n <!-- Header Container --…" at bounding box center [781, 349] width 943 height 516
click at [301, 220] on div "14" at bounding box center [293, 258] width 31 height 93
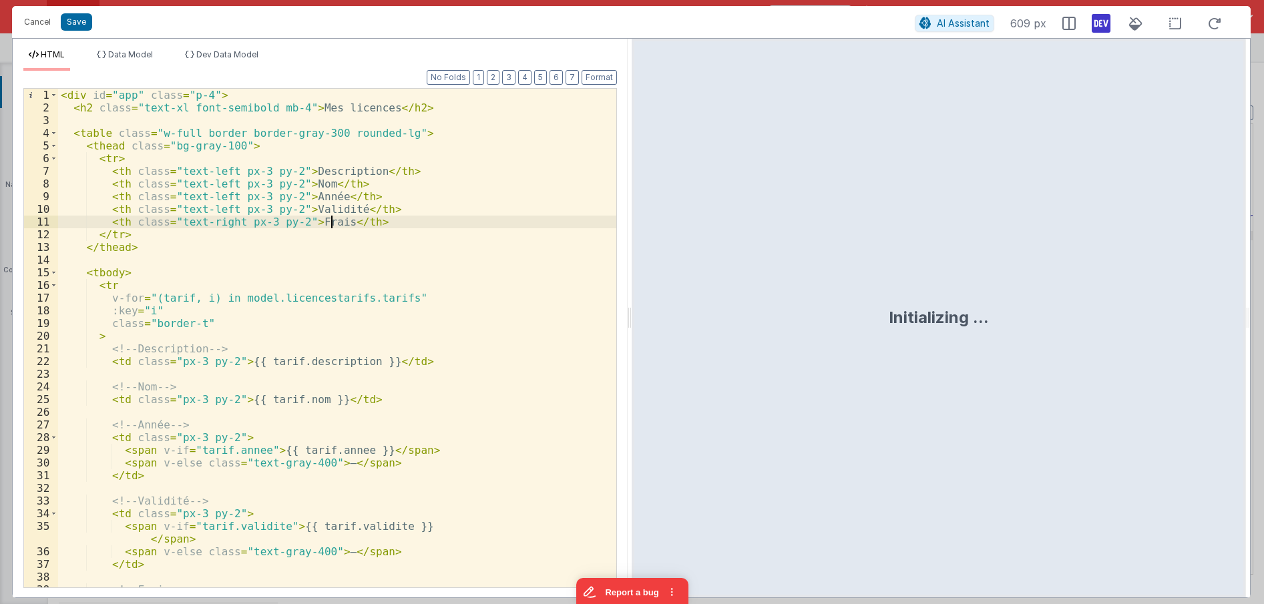
click at [329, 218] on div "< div id = "app" class = "p-4" > < h2 class = "text-xl font-semibold mb-4" > Me…" at bounding box center [337, 351] width 558 height 524
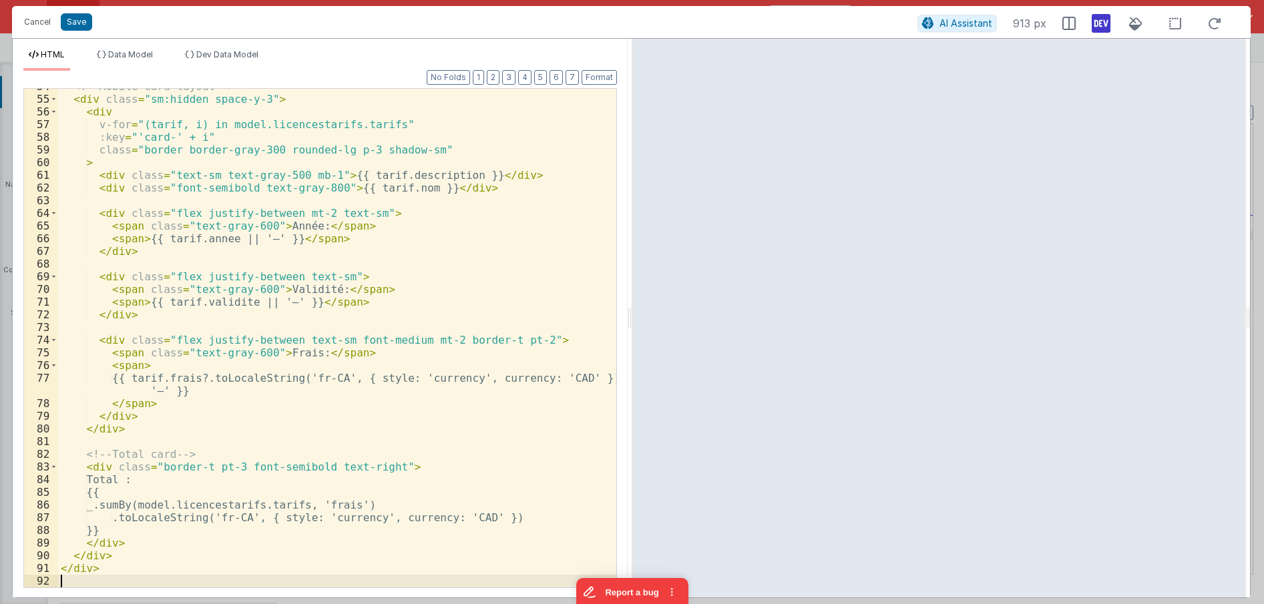
scroll to position [694, 0]
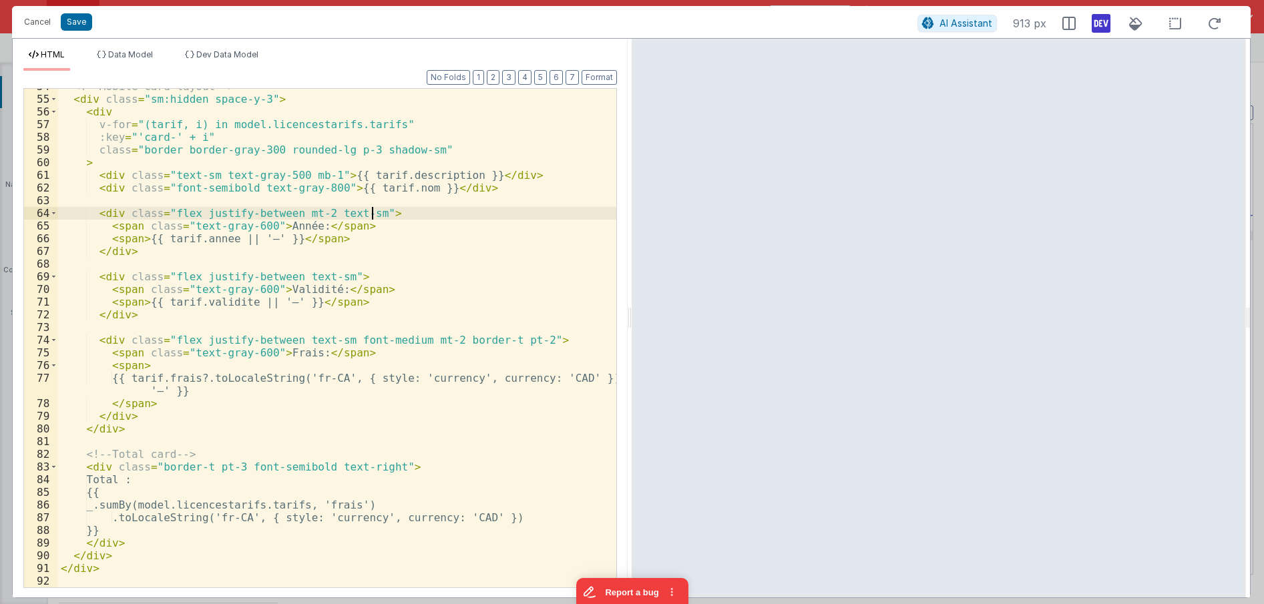
click at [370, 208] on div "<!-- Mobile card layout --> < div class = "sm:hidden space-y-3" > < div v-for =…" at bounding box center [337, 342] width 558 height 524
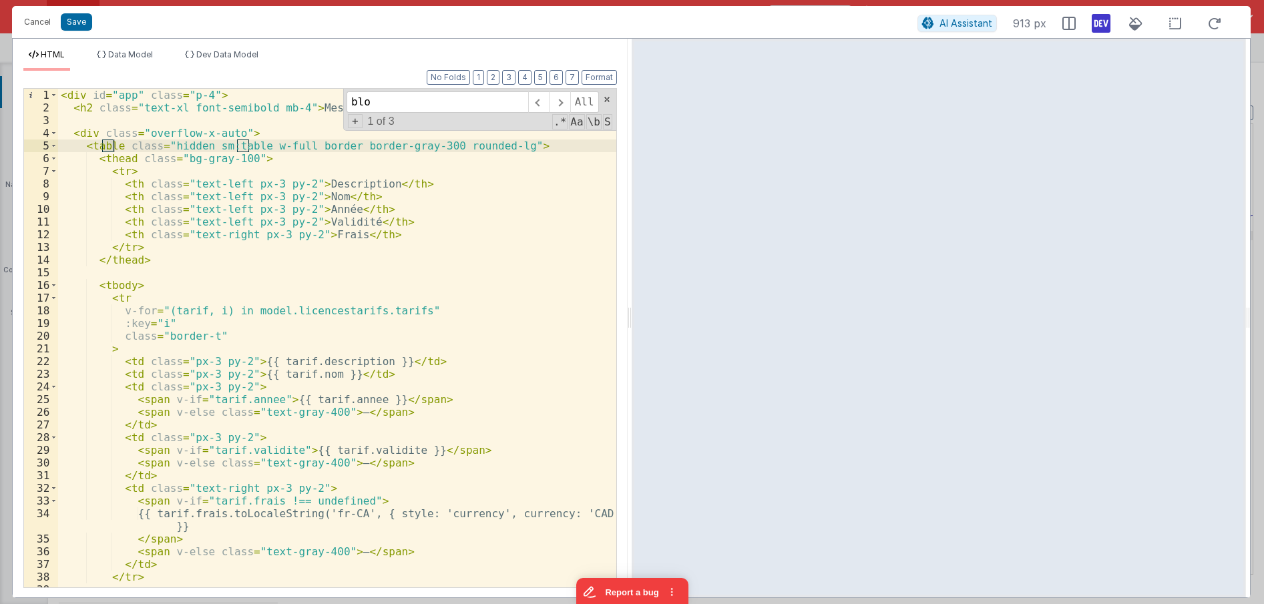
scroll to position [0, 0]
type input "block"
click at [610, 93] on div "block All Replace All + 0 of 0 .* Aa \b S" at bounding box center [479, 110] width 273 height 42
click at [610, 97] on span at bounding box center [606, 99] width 9 height 9
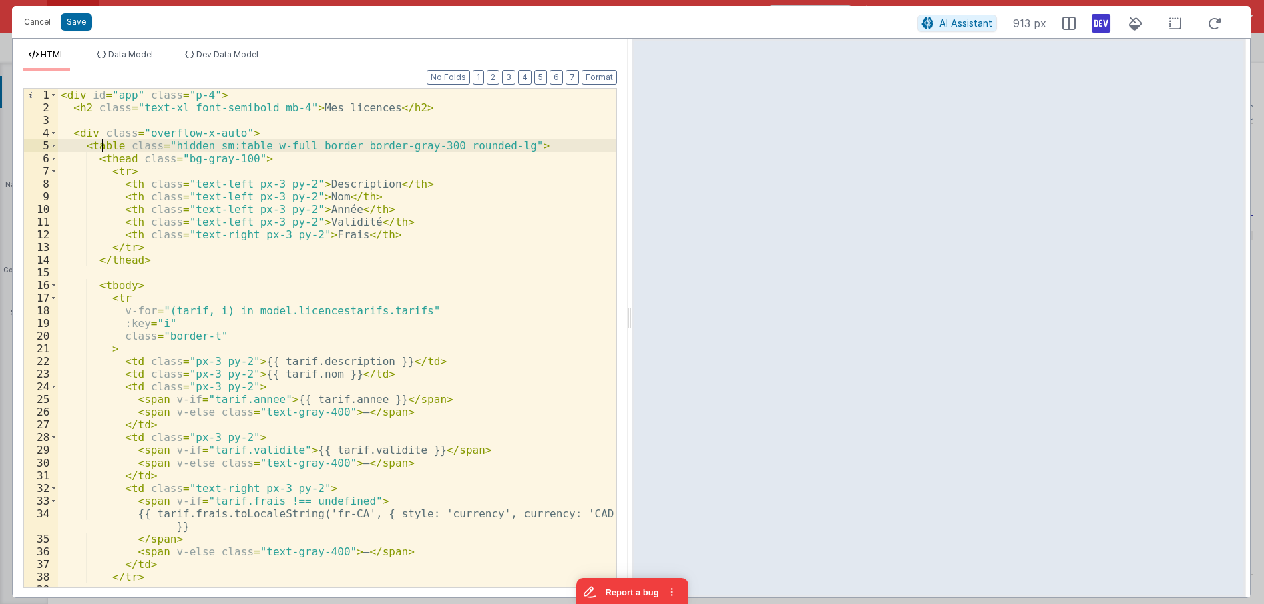
click at [225, 148] on div "< div id = "app" class = "p-4" > < h2 class = "text-xl font-semibold mb-4" > Me…" at bounding box center [337, 351] width 558 height 524
click at [216, 148] on div "< div id = "app" class = "p-4" > < h2 class = "text-xl font-semibold mb-4" > Me…" at bounding box center [337, 351] width 558 height 524
click at [285, 146] on div "< div id = "app" class = "p-4" > < h2 class = "text-xl font-semibold mb-4" > Me…" at bounding box center [337, 351] width 558 height 524
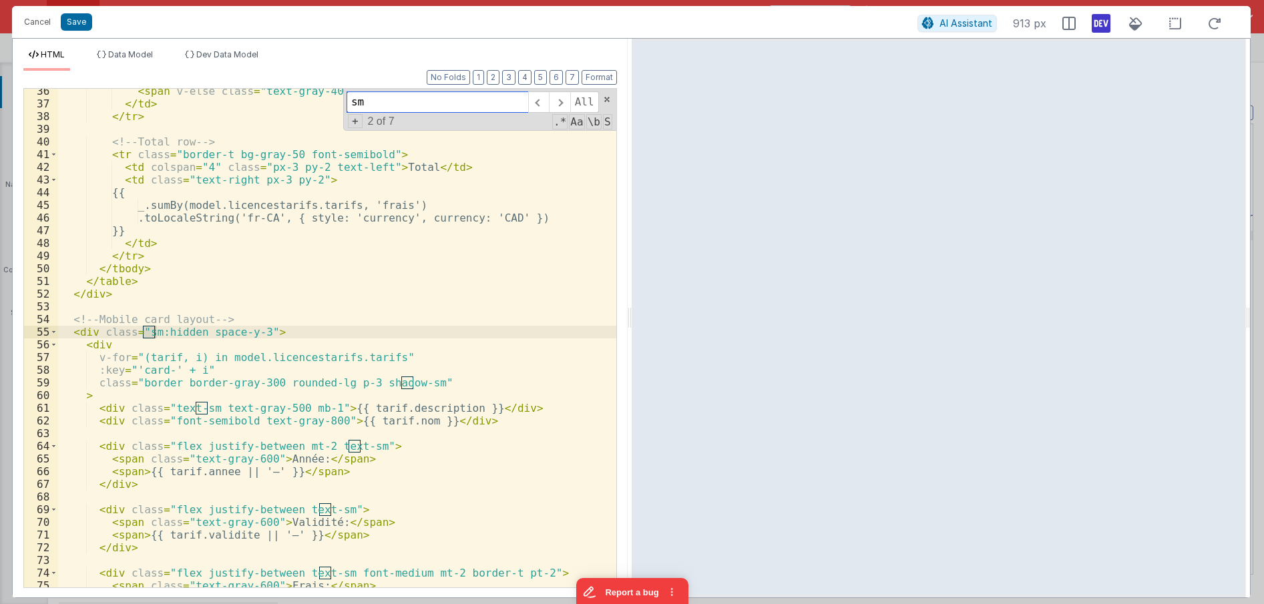
scroll to position [461, 0]
type input "sm"
click at [556, 106] on span at bounding box center [559, 101] width 21 height 21
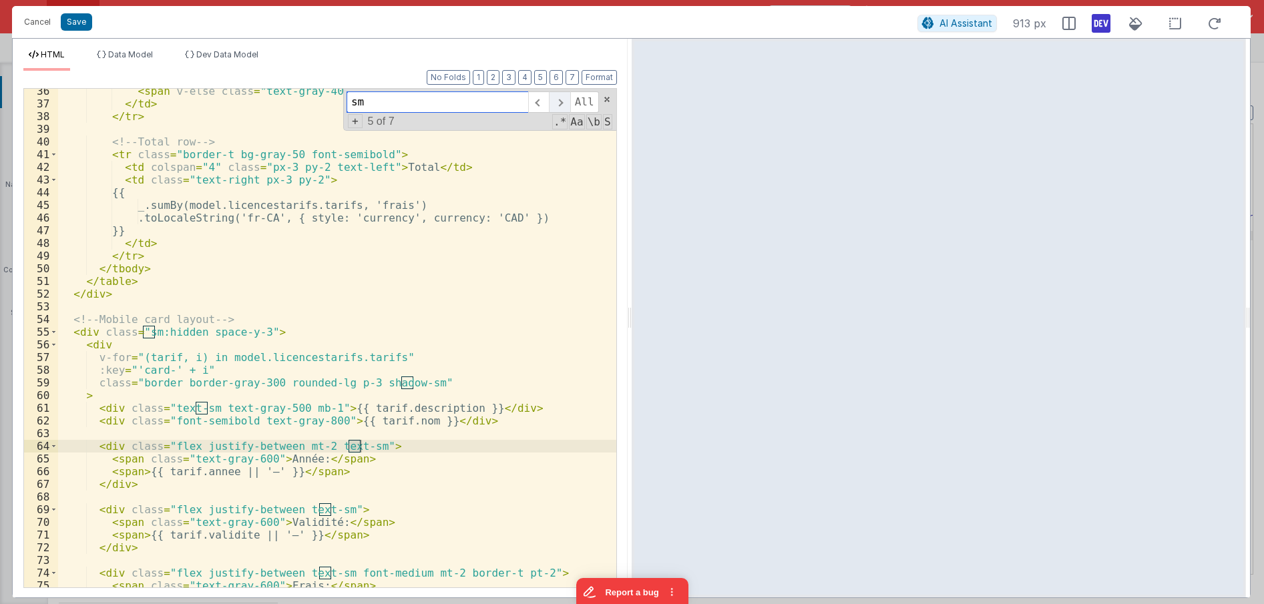
click at [556, 106] on span at bounding box center [559, 101] width 21 height 21
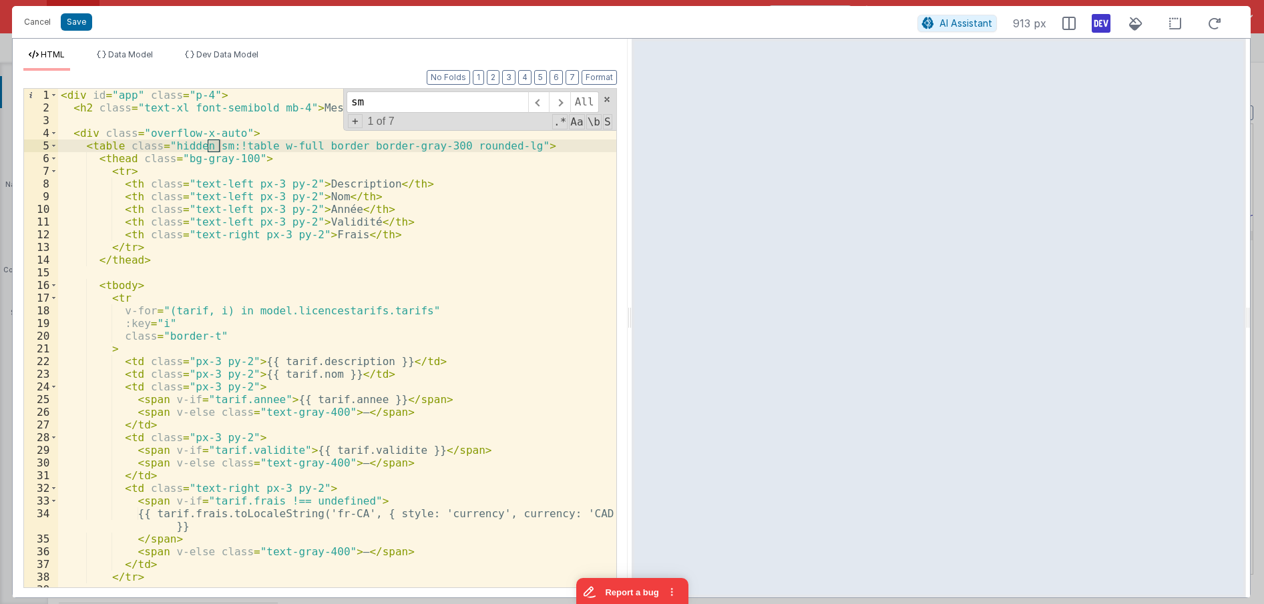
click at [214, 146] on div "< div id = "app" class = "p-4" > < h2 class = "text-xl font-semibold mb-4" > Me…" at bounding box center [337, 338] width 558 height 499
click at [214, 146] on div "< div id = "app" class = "p-4" > < h2 class = "text-xl font-semibold mb-4" > Me…" at bounding box center [337, 351] width 558 height 524
click at [560, 104] on span at bounding box center [559, 101] width 21 height 21
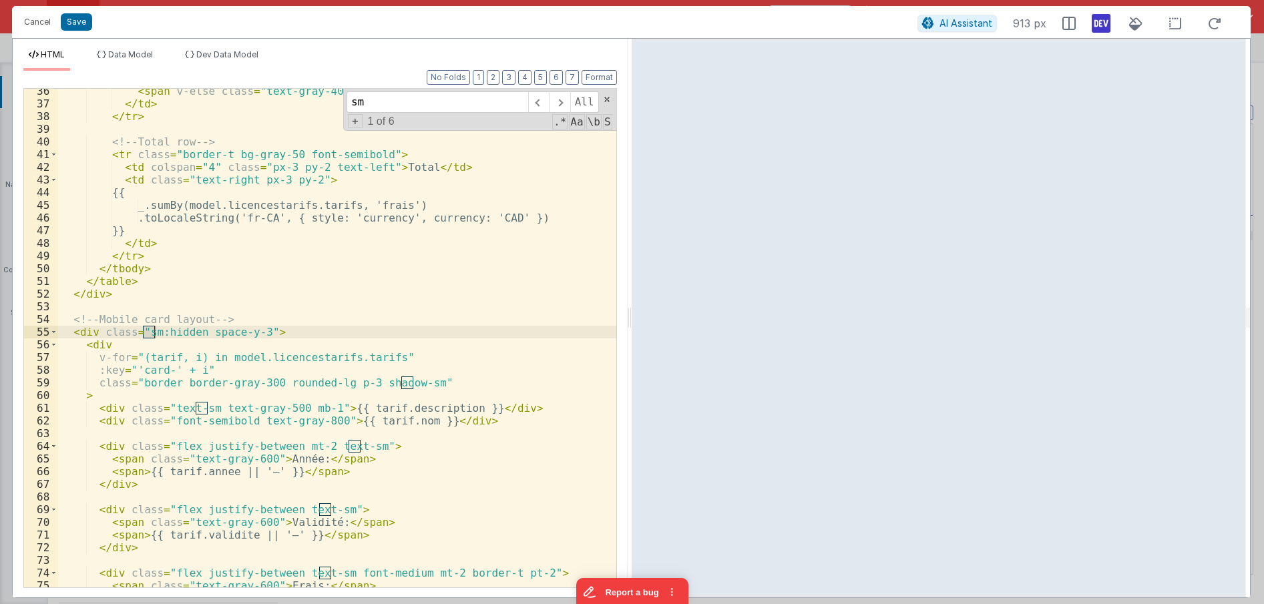
click at [150, 331] on div "< span v-else class = "text-gray-400" > — </ span > </ td > </ tr > <!-- Total …" at bounding box center [337, 338] width 558 height 499
click at [150, 331] on div "< span v-else class = "text-gray-400" > — </ span > </ td > </ tr > <!-- Total …" at bounding box center [337, 347] width 558 height 524
click at [268, 284] on div "< span v-else class = "text-gray-400" > — </ span > </ td > </ tr > <!-- Total …" at bounding box center [337, 347] width 558 height 524
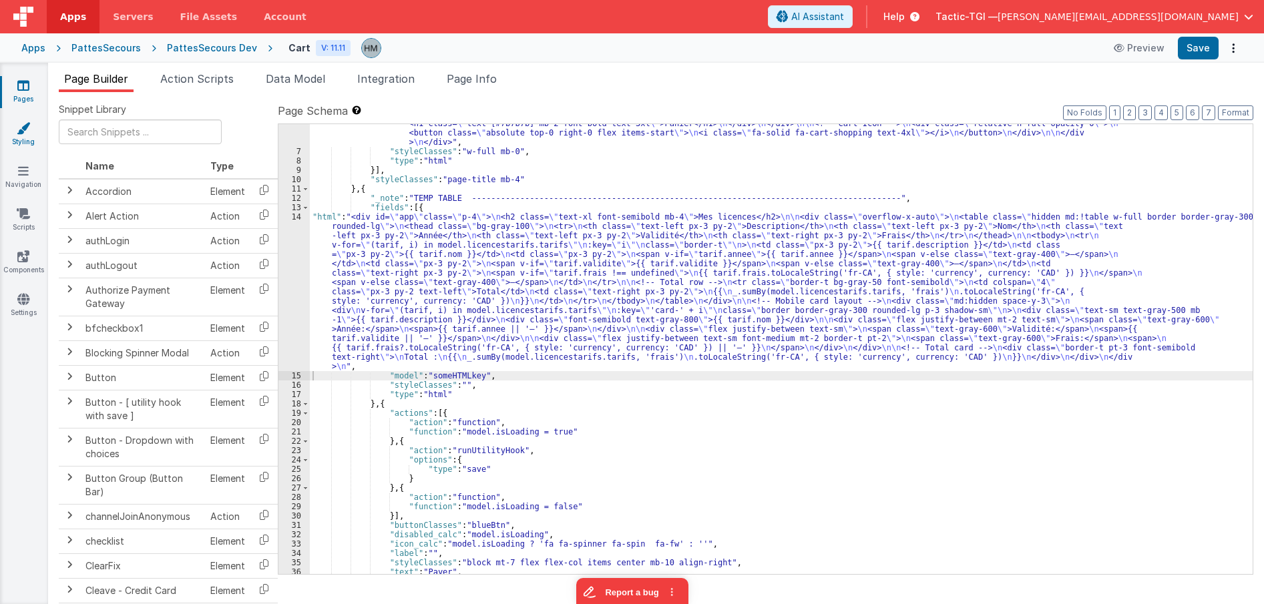
click at [15, 139] on link "Styling" at bounding box center [23, 135] width 48 height 27
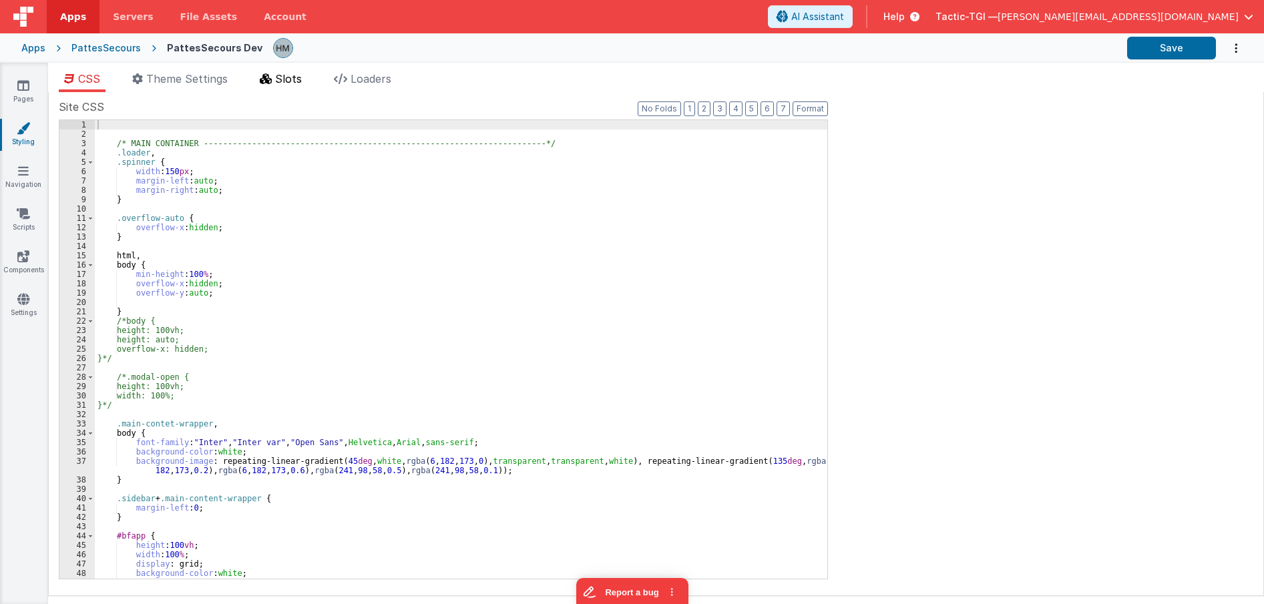
click at [294, 80] on span "Slots" at bounding box center [288, 78] width 27 height 13
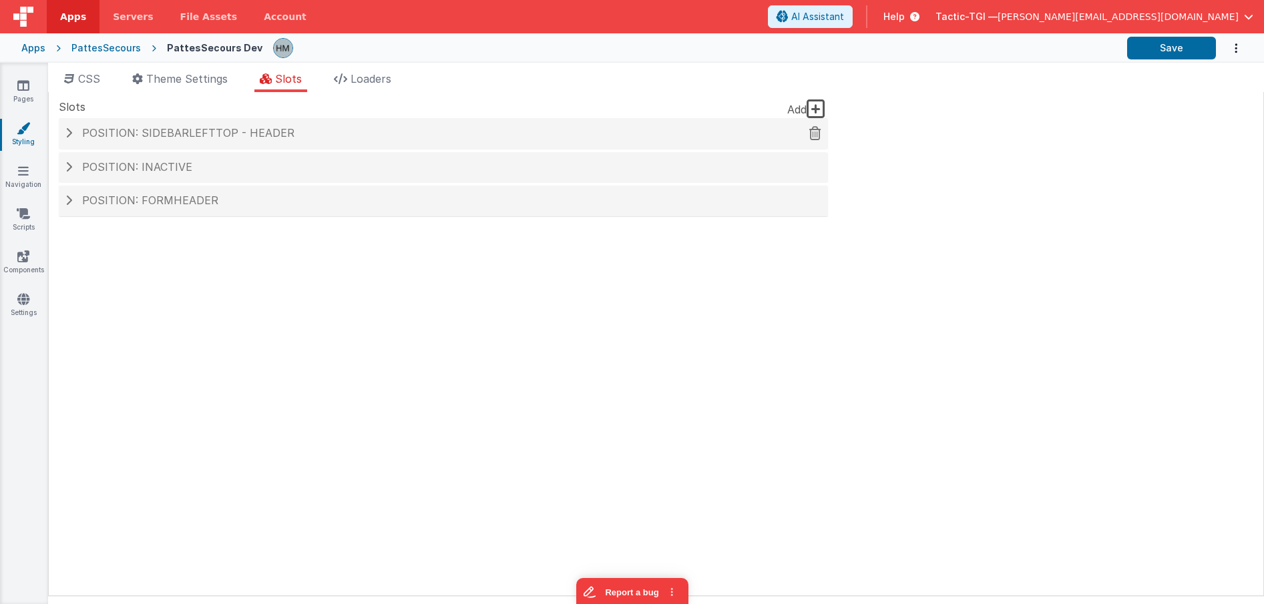
click at [268, 130] on span "Position: sidebarLeftTop - header" at bounding box center [188, 132] width 212 height 13
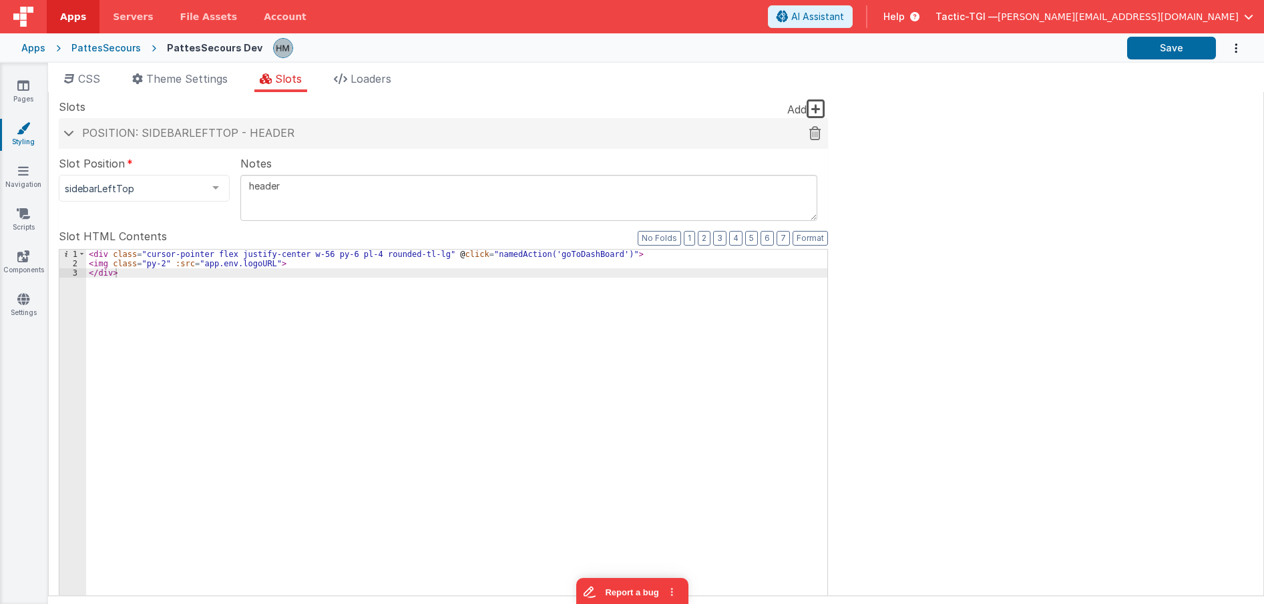
click at [268, 130] on span "Position: sidebarLeftTop - header" at bounding box center [188, 132] width 212 height 13
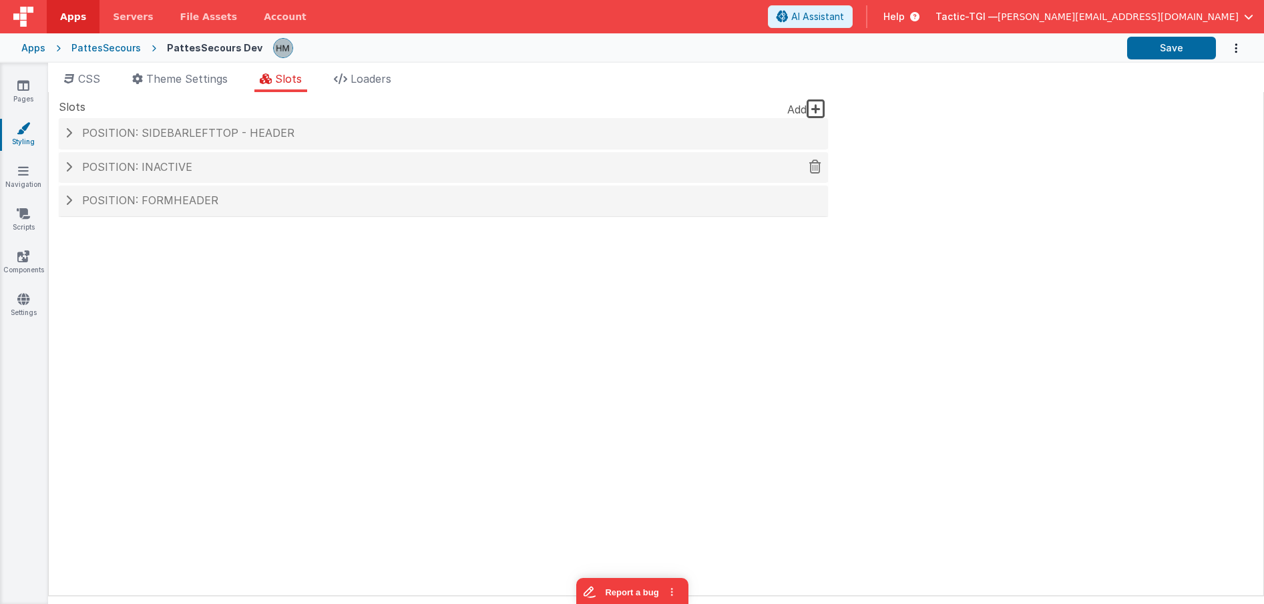
click at [250, 158] on div "Position: inactive" at bounding box center [443, 167] width 769 height 31
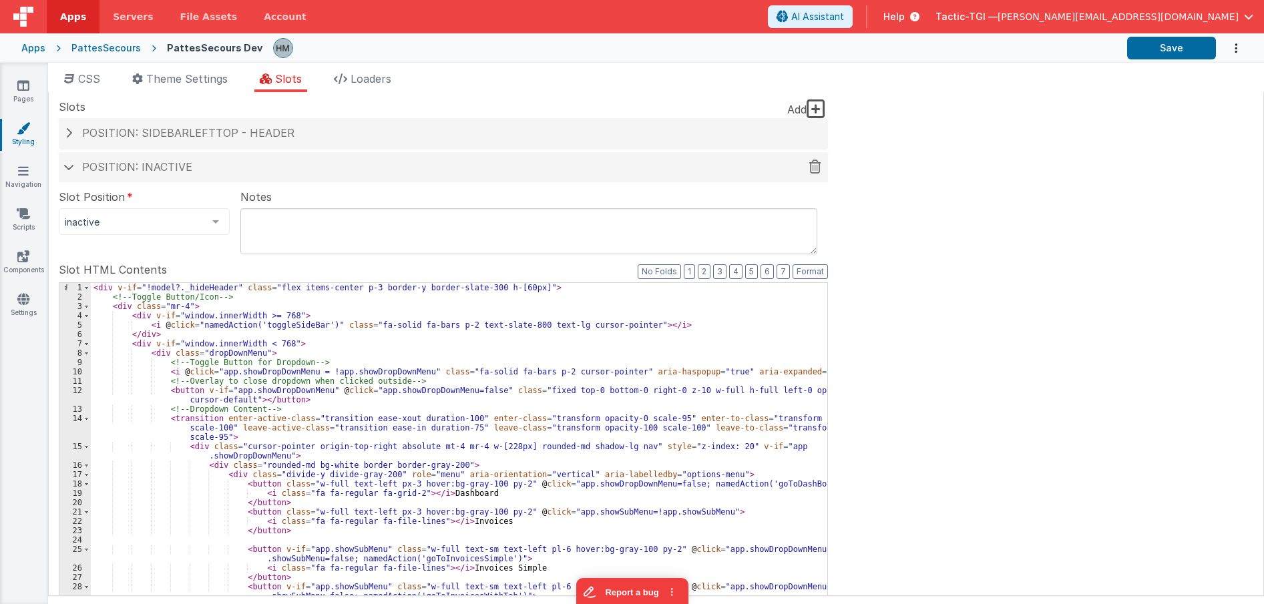
click at [248, 160] on div "Position: inactive" at bounding box center [443, 167] width 769 height 31
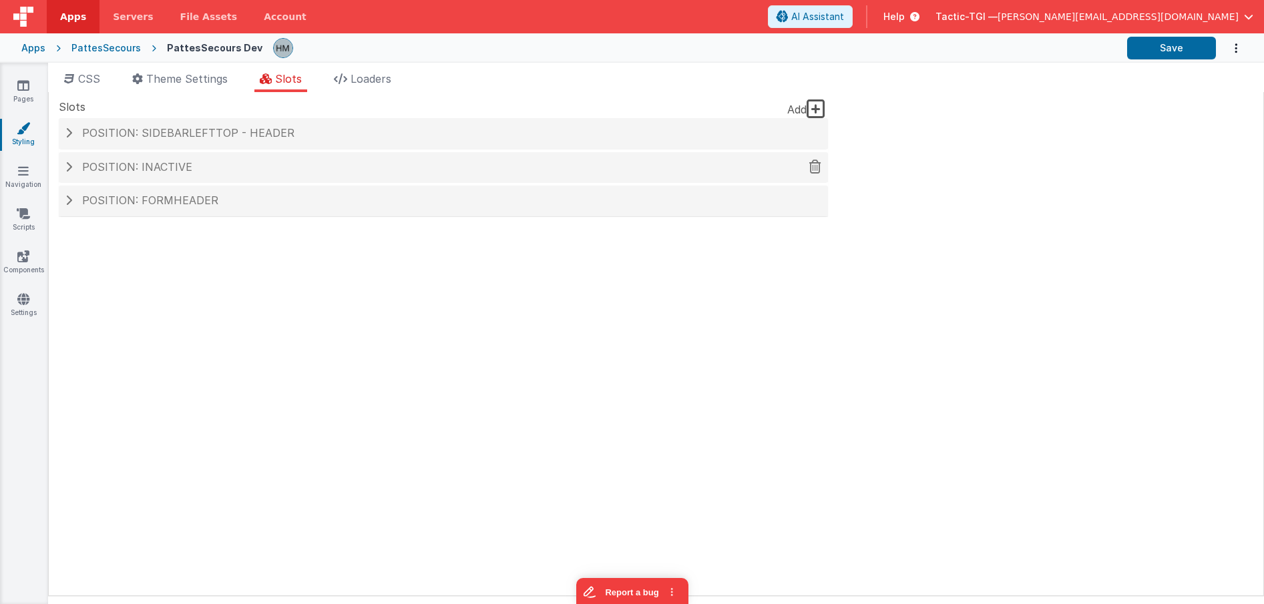
click at [222, 168] on h4 "Position: inactive" at bounding box center [443, 168] width 756 height 12
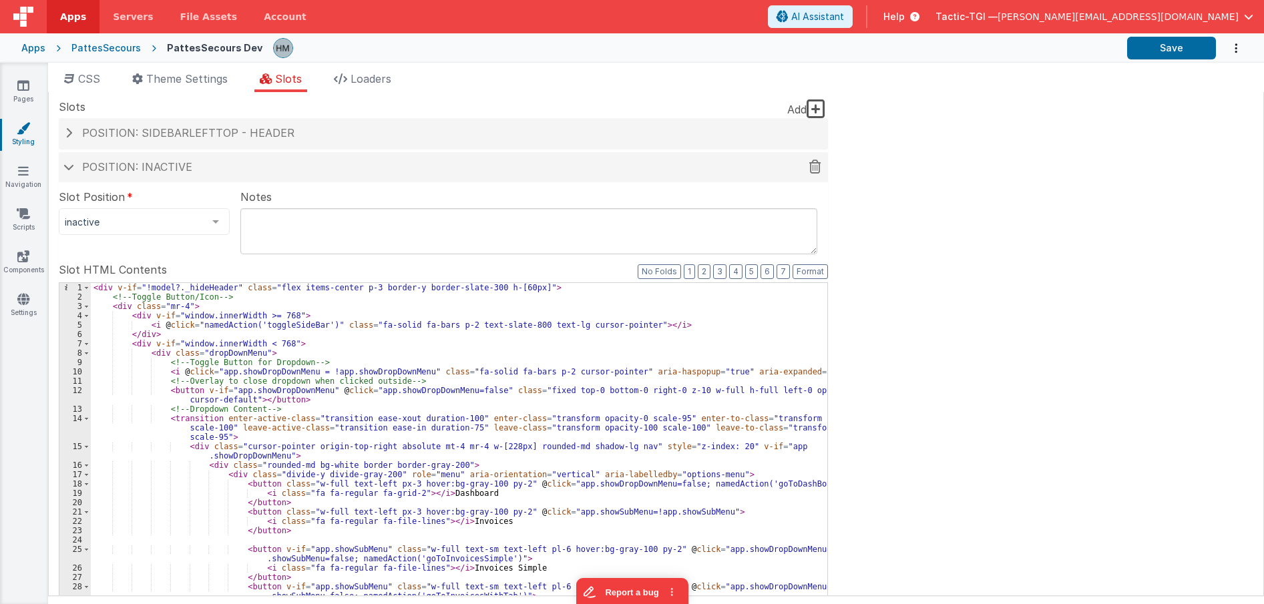
click at [222, 166] on h4 "Position: inactive" at bounding box center [443, 168] width 756 height 12
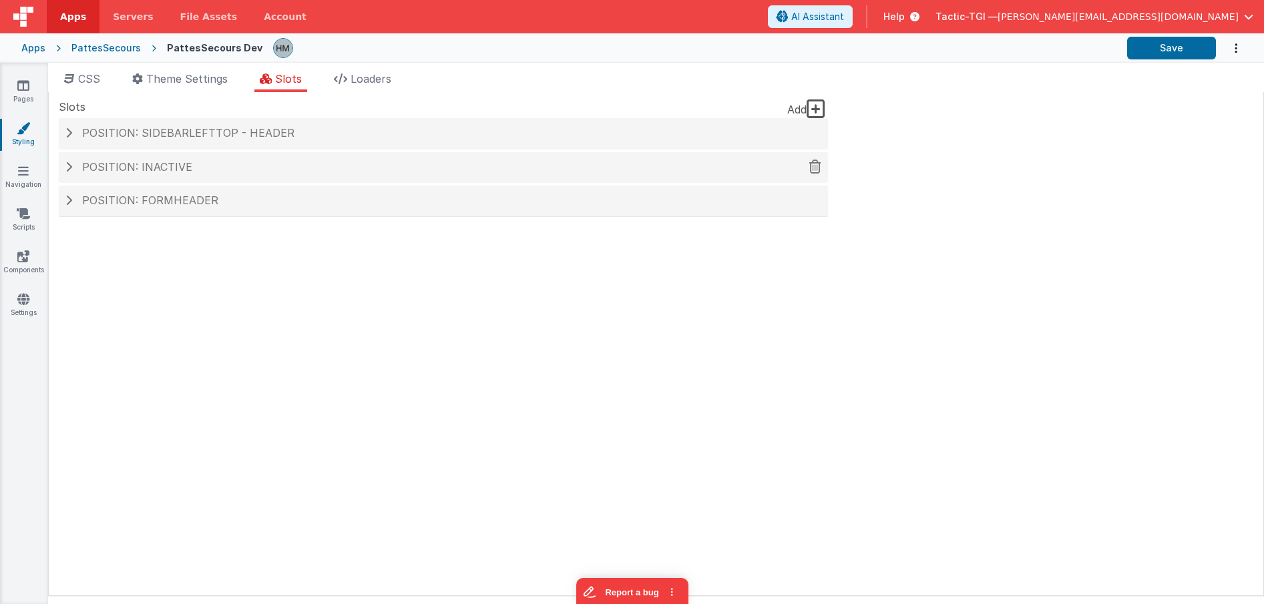
click at [814, 167] on icon at bounding box center [815, 166] width 12 height 1
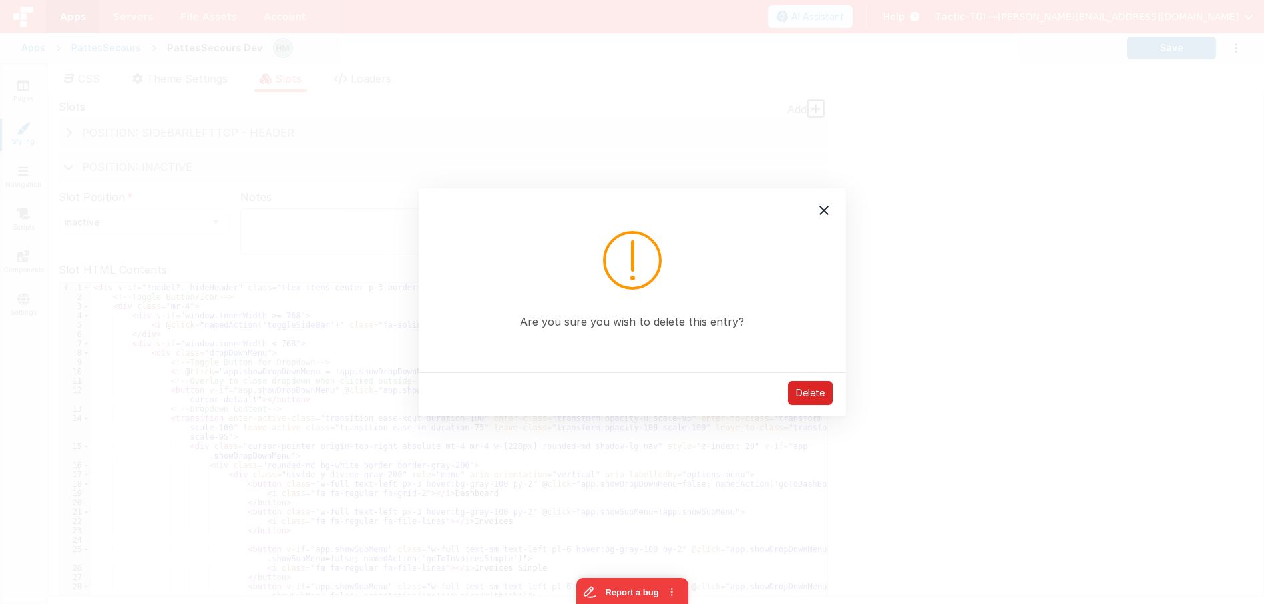
click at [806, 396] on div "Delete" at bounding box center [810, 393] width 45 height 24
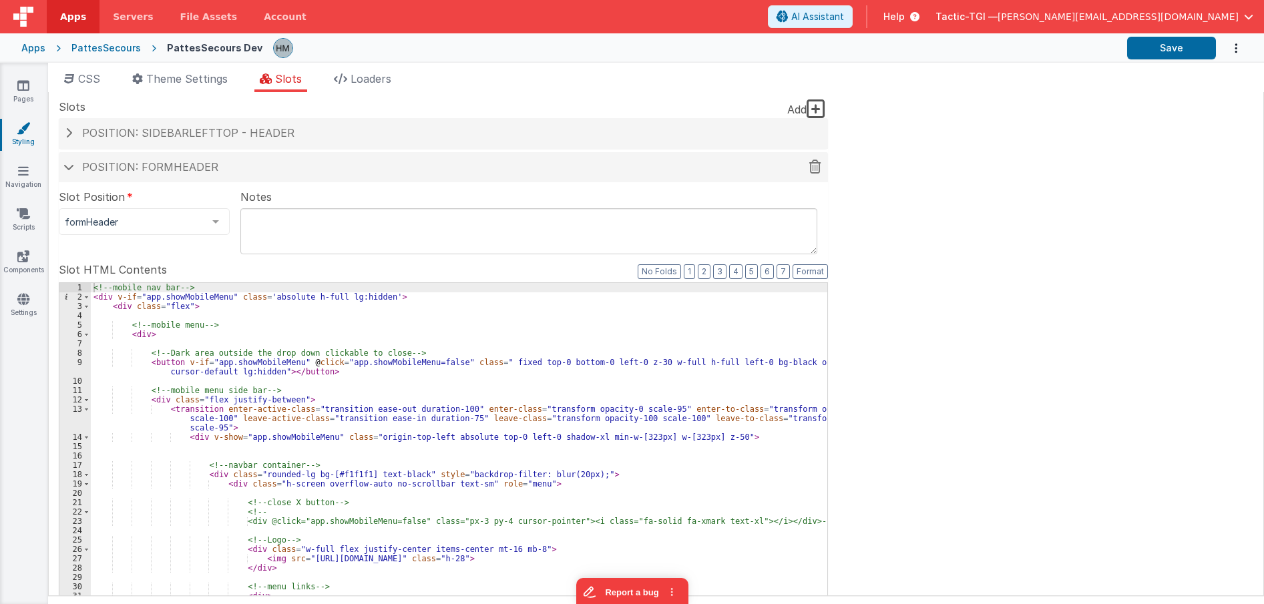
click at [240, 172] on h4 "Position: formHeader" at bounding box center [443, 168] width 756 height 12
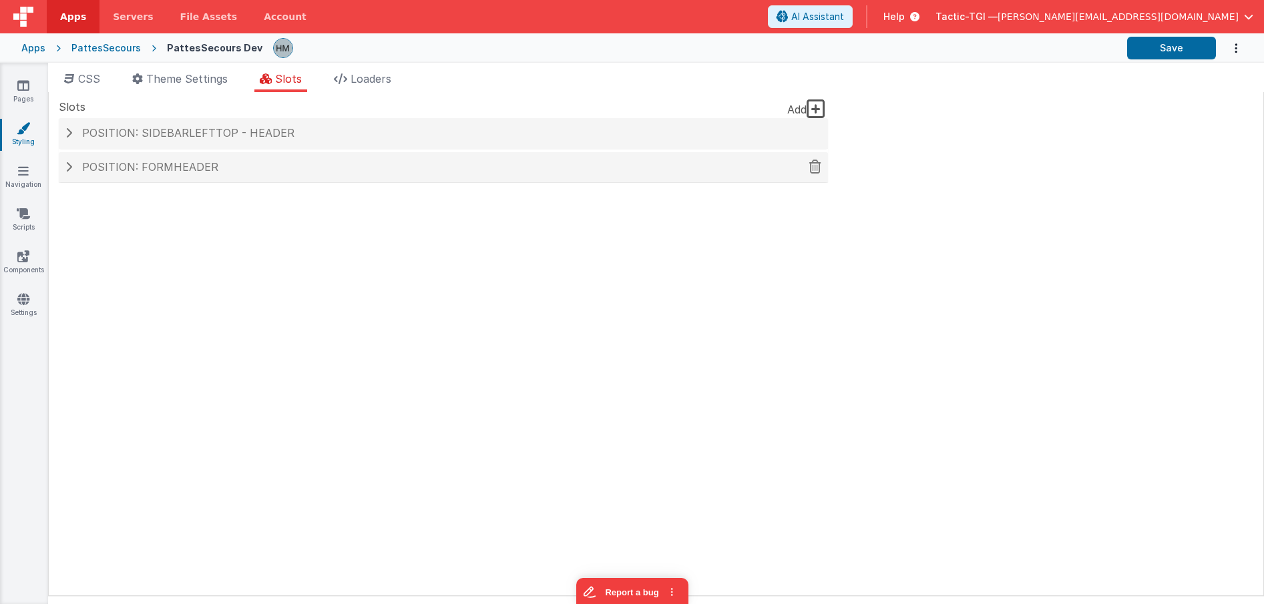
click at [240, 171] on h4 "Position: formHeader" at bounding box center [443, 168] width 756 height 12
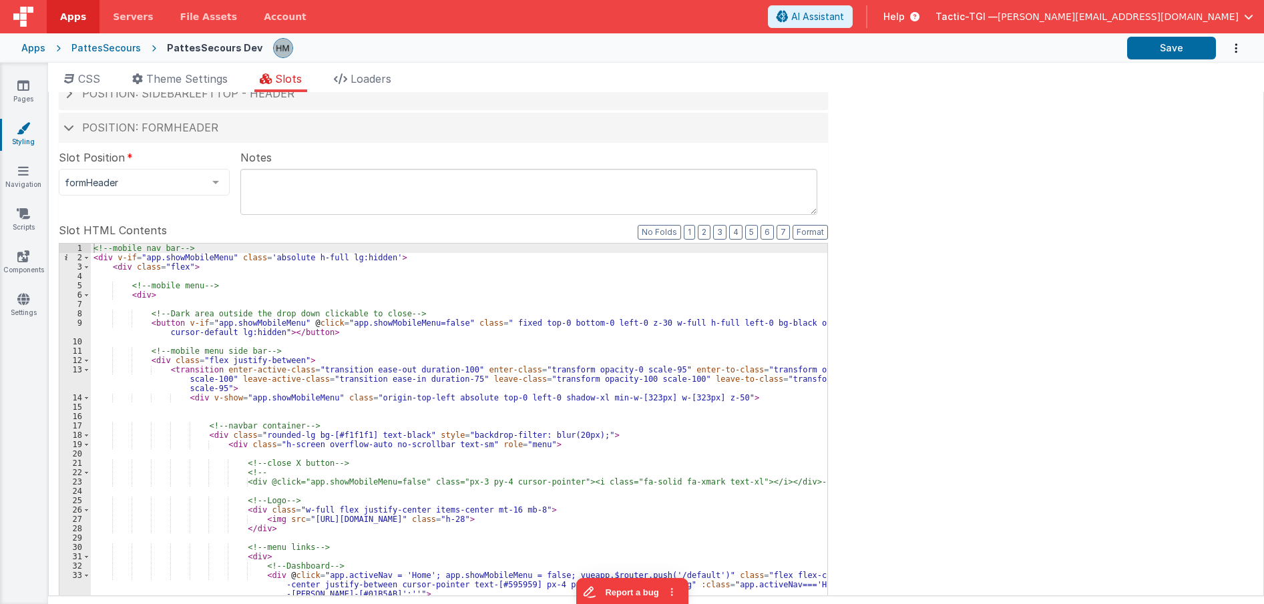
scroll to position [80, 0]
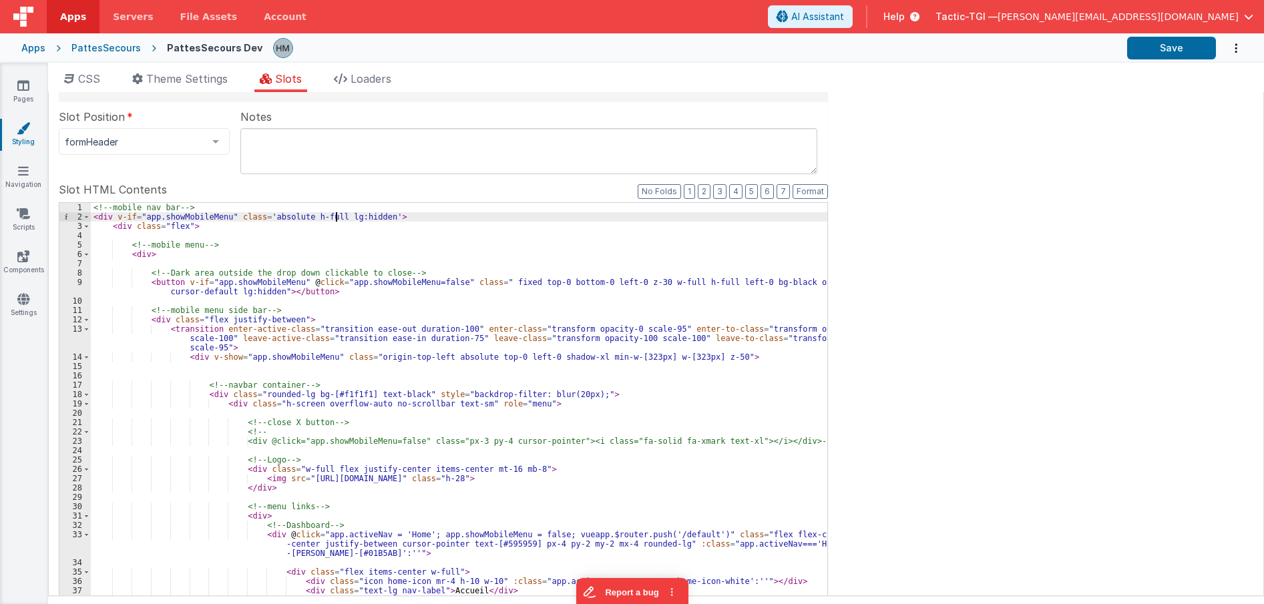
click at [334, 216] on div "<!-- mobile nav bar --> < div v-if = "app.showMobileMenu" class = 'absolute h-f…" at bounding box center [459, 438] width 737 height 470
click at [25, 176] on icon at bounding box center [23, 170] width 11 height 13
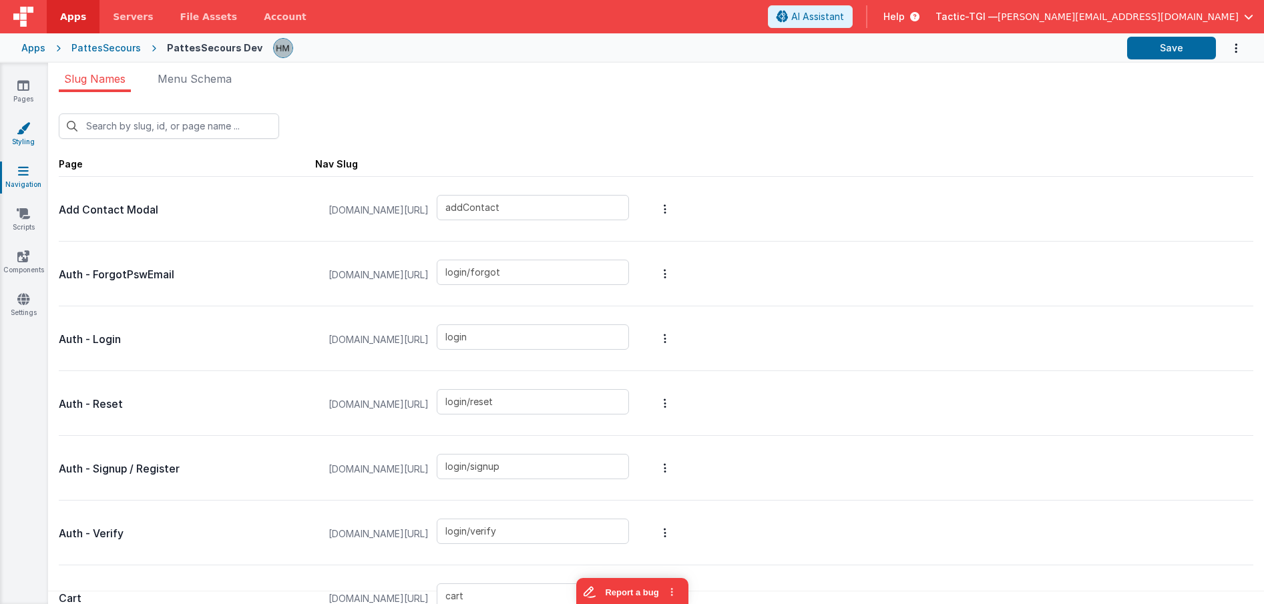
click at [23, 138] on link "Styling" at bounding box center [23, 135] width 48 height 27
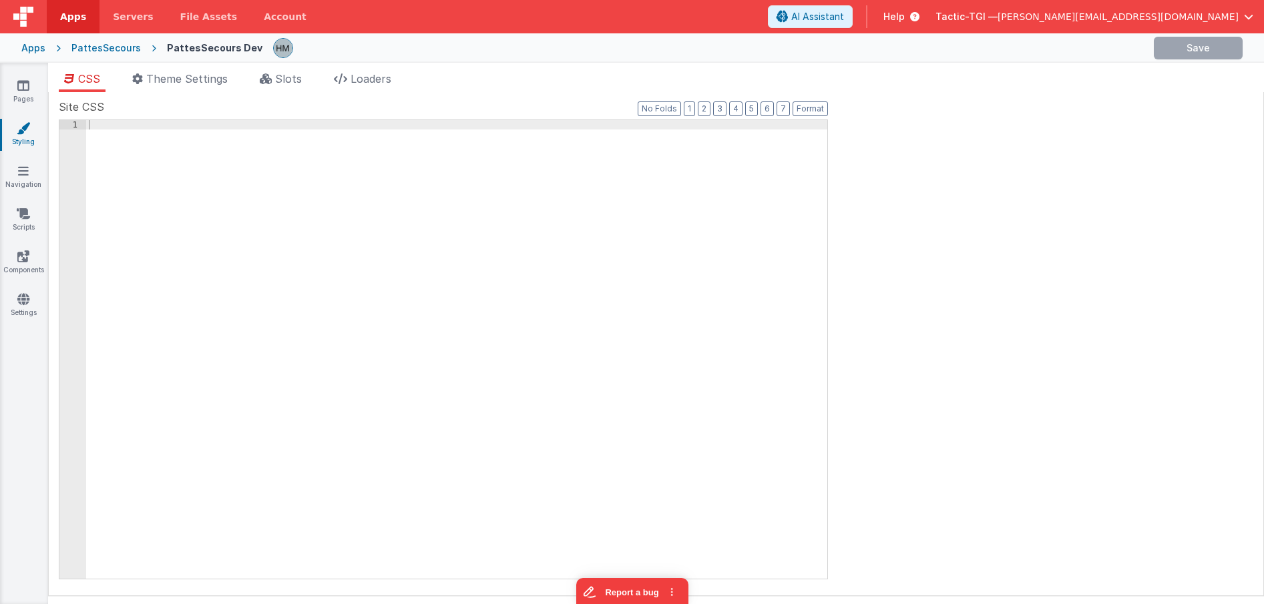
type input "PattesSecours"
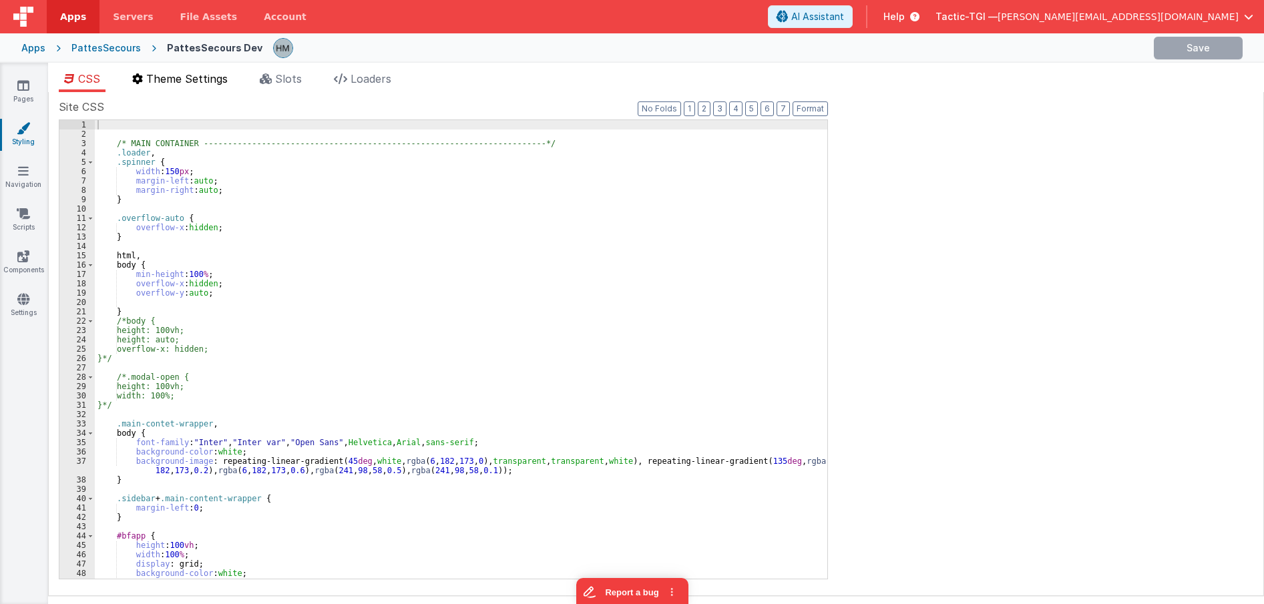
click at [199, 81] on span "Theme Settings" at bounding box center [186, 78] width 81 height 13
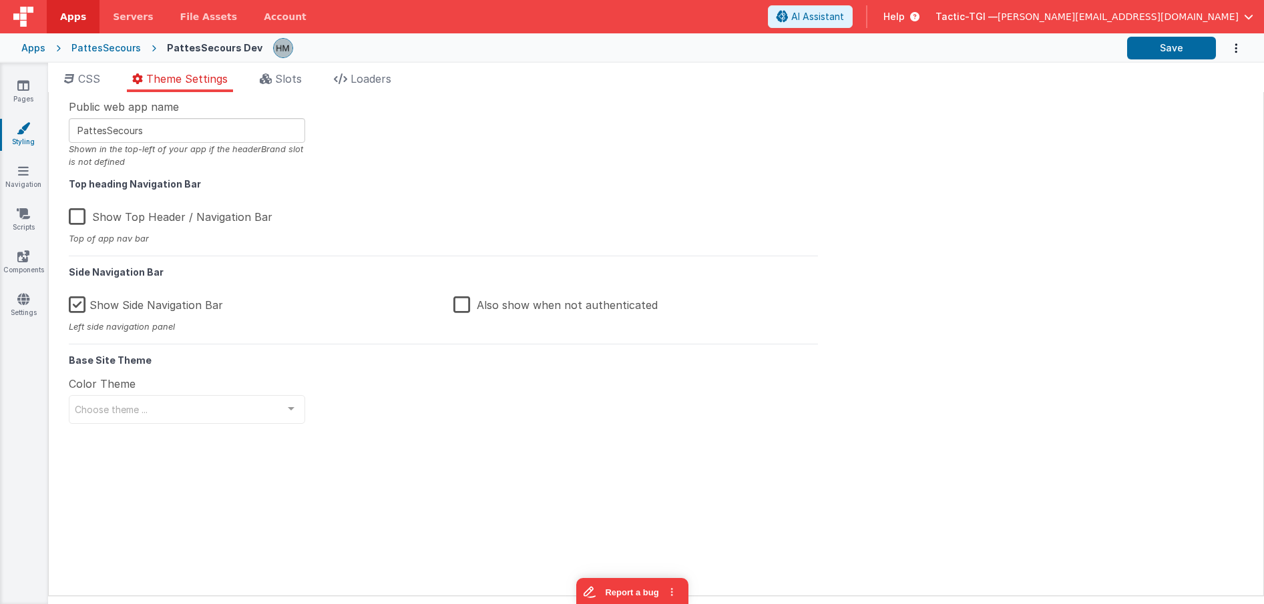
click at [188, 302] on label "Show Side Navigation Bar" at bounding box center [146, 302] width 154 height 29
click at [0, 0] on input "Show Side Navigation Bar" at bounding box center [0, 0] width 0 height 0
click at [254, 280] on div "Public web app name PattesSecours Shown in the top-left of your app if the head…" at bounding box center [443, 344] width 769 height 490
click at [83, 305] on label "Show Side Navigation Bar" at bounding box center [147, 302] width 157 height 29
click at [0, 0] on input "Show Side Navigation Bar" at bounding box center [0, 0] width 0 height 0
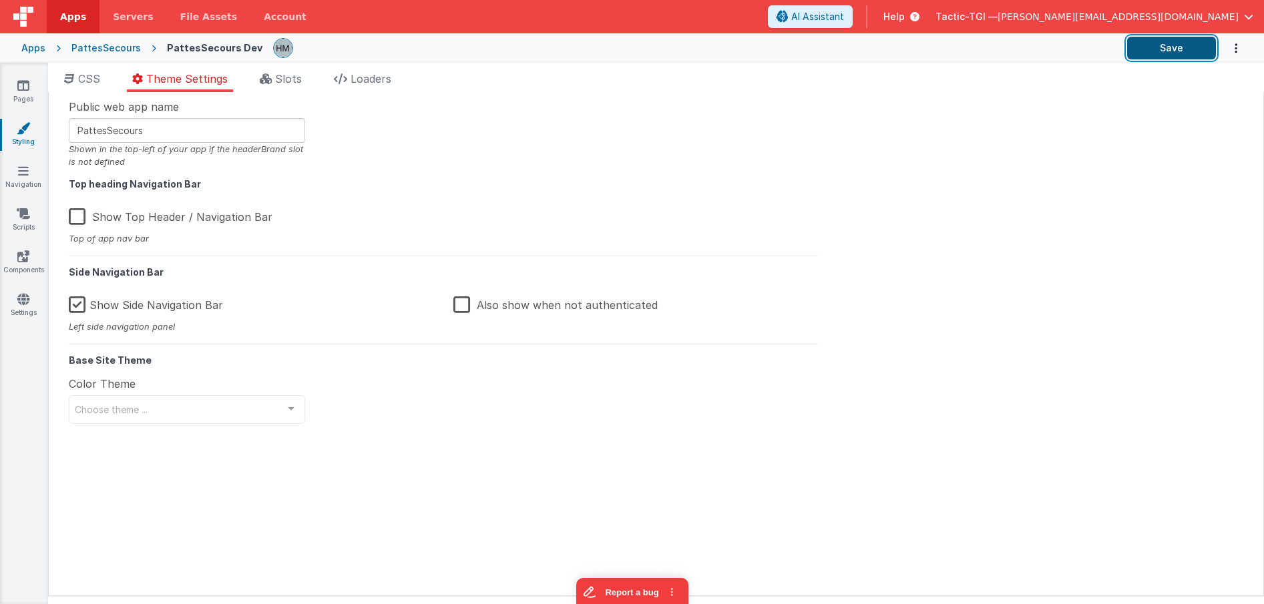
click at [1046, 52] on button "Save" at bounding box center [1171, 48] width 89 height 23
click at [25, 48] on div "Apps" at bounding box center [33, 47] width 24 height 13
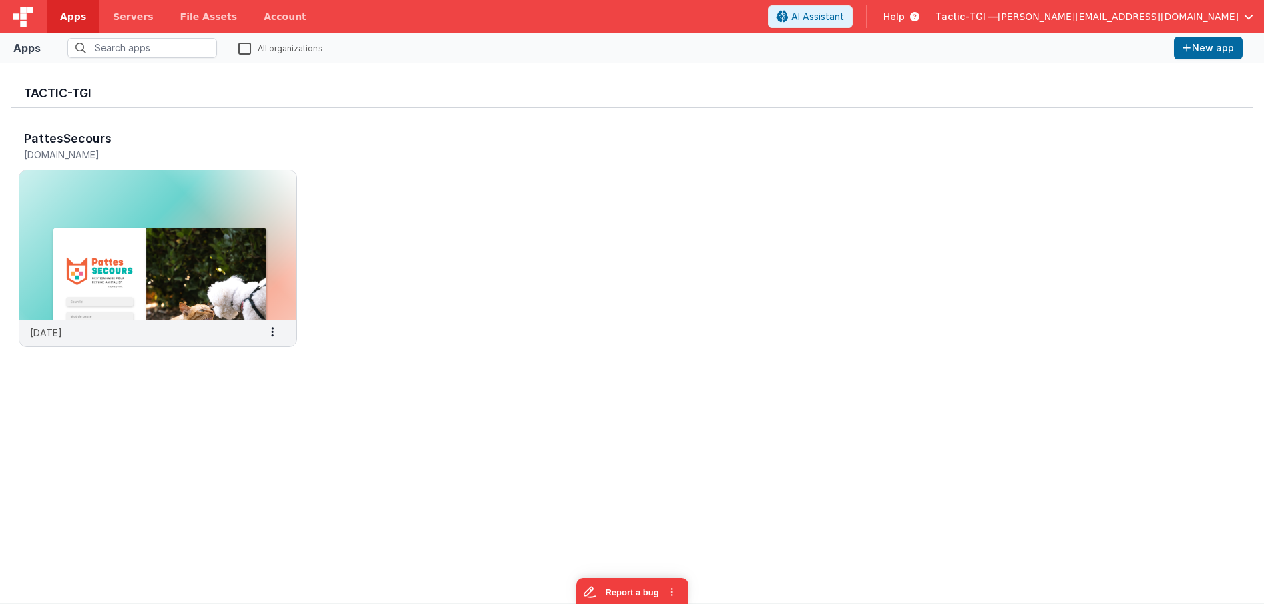
click at [998, 19] on span "Tactic-TGI —" at bounding box center [967, 16] width 62 height 13
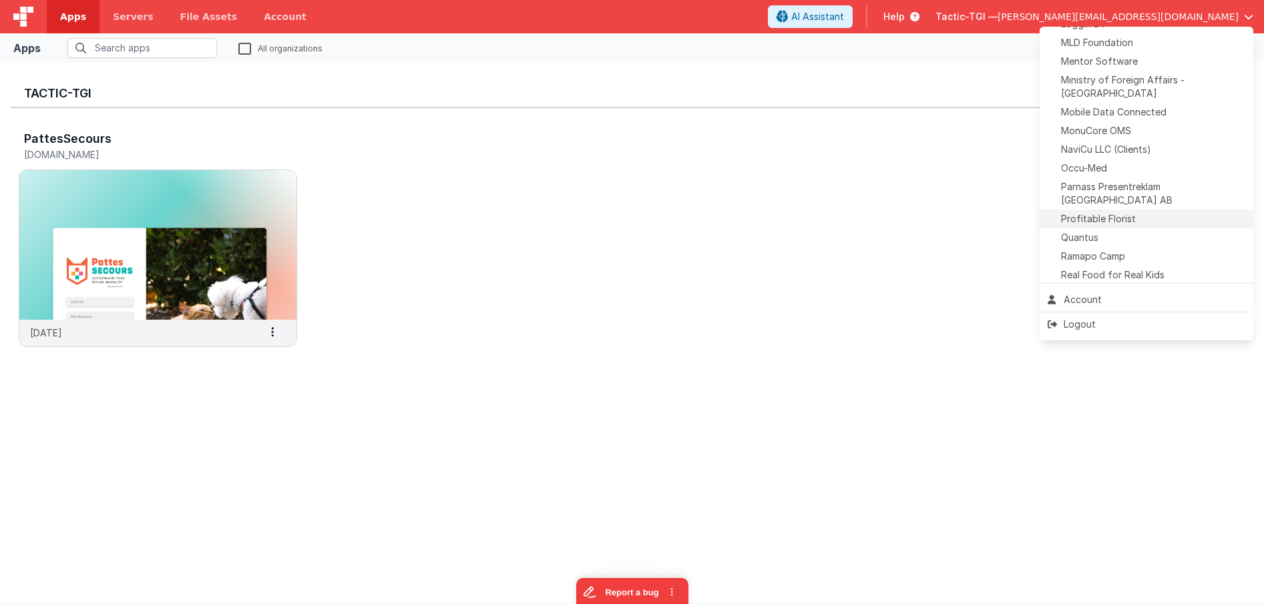
scroll to position [495, 0]
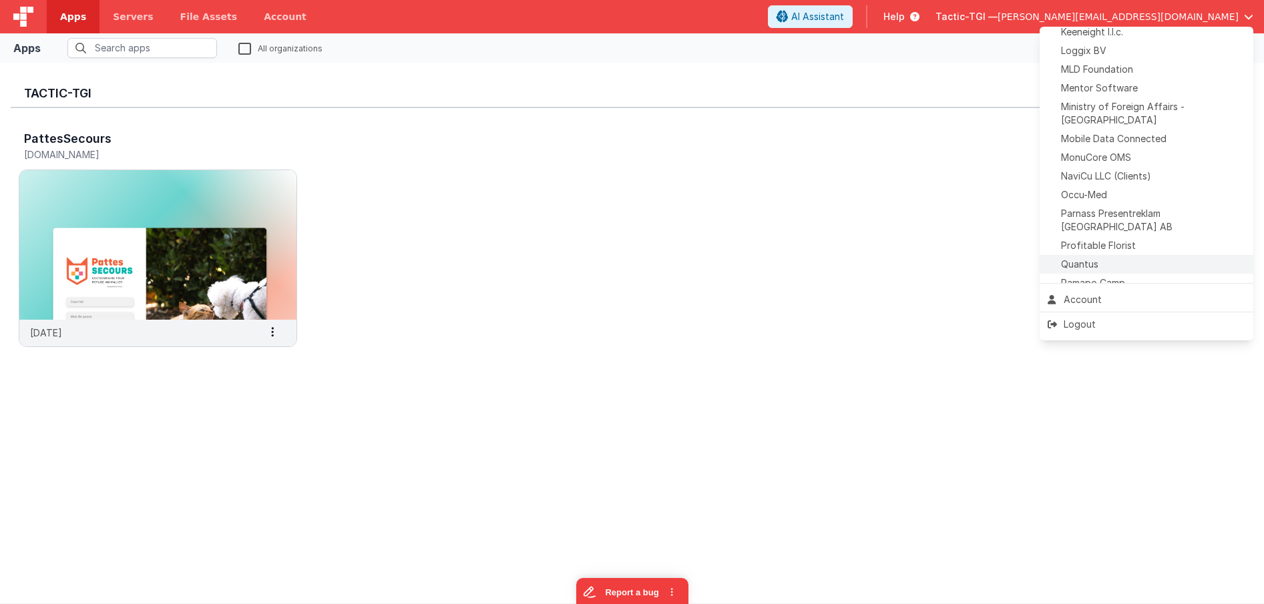
click at [1046, 258] on div "Quantus" at bounding box center [1147, 264] width 198 height 13
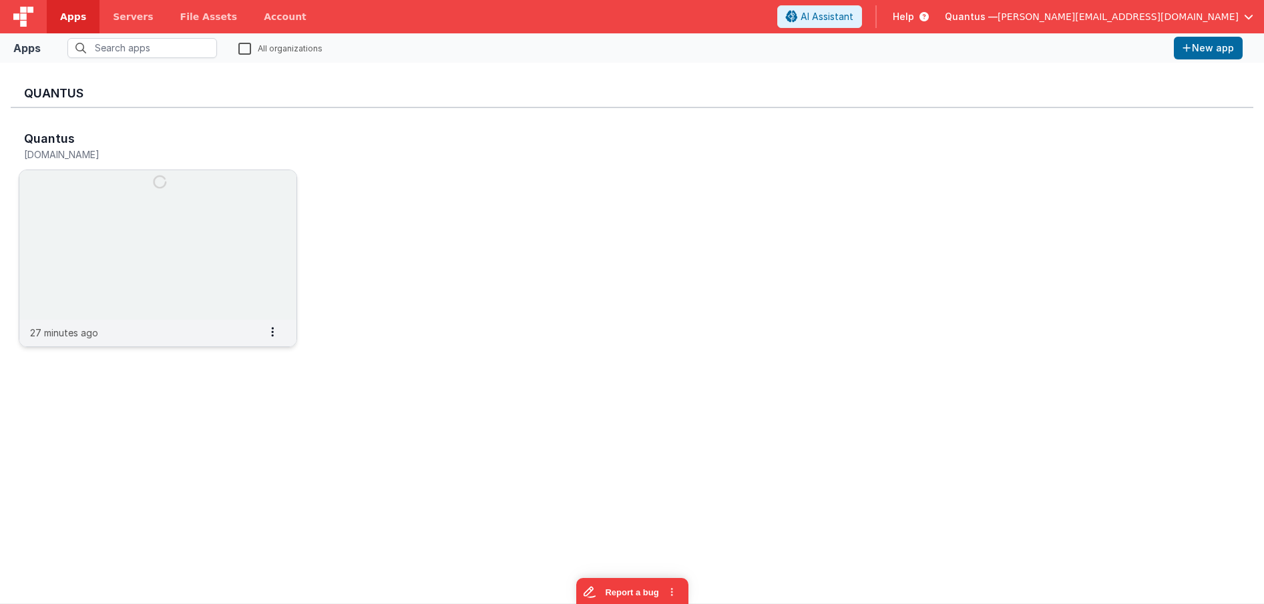
click at [159, 192] on img at bounding box center [157, 245] width 277 height 150
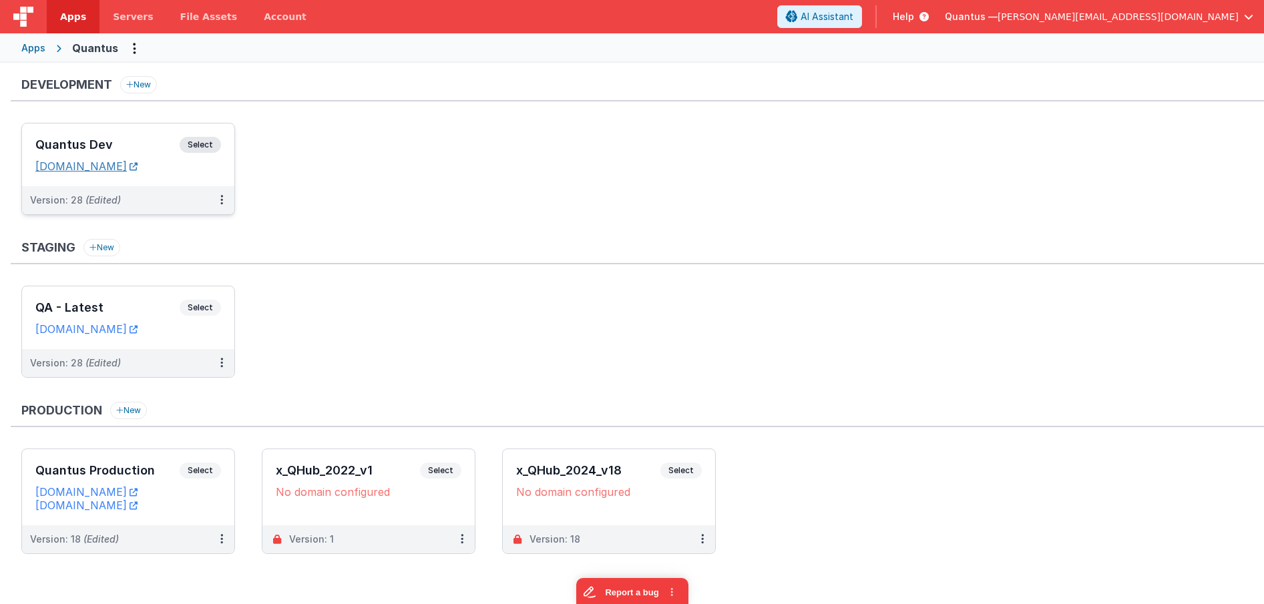
click at [117, 171] on link "[DOMAIN_NAME]" at bounding box center [86, 166] width 102 height 13
click at [127, 139] on h3 "Quantus Dev" at bounding box center [107, 144] width 144 height 13
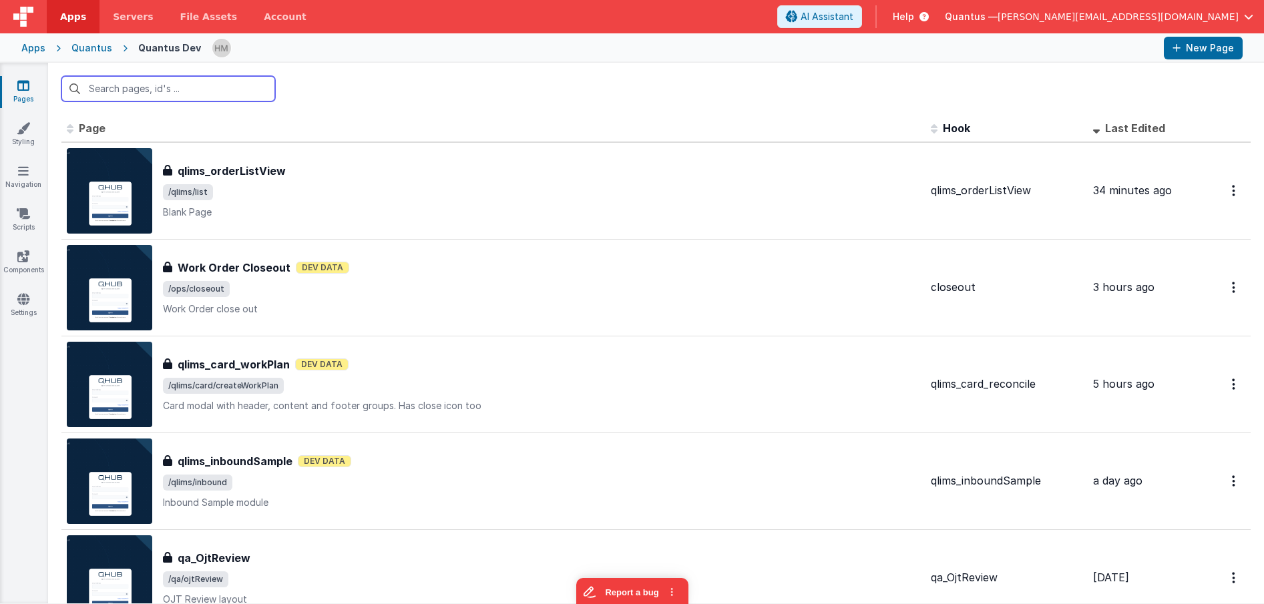
click at [174, 80] on input "text" at bounding box center [168, 88] width 214 height 25
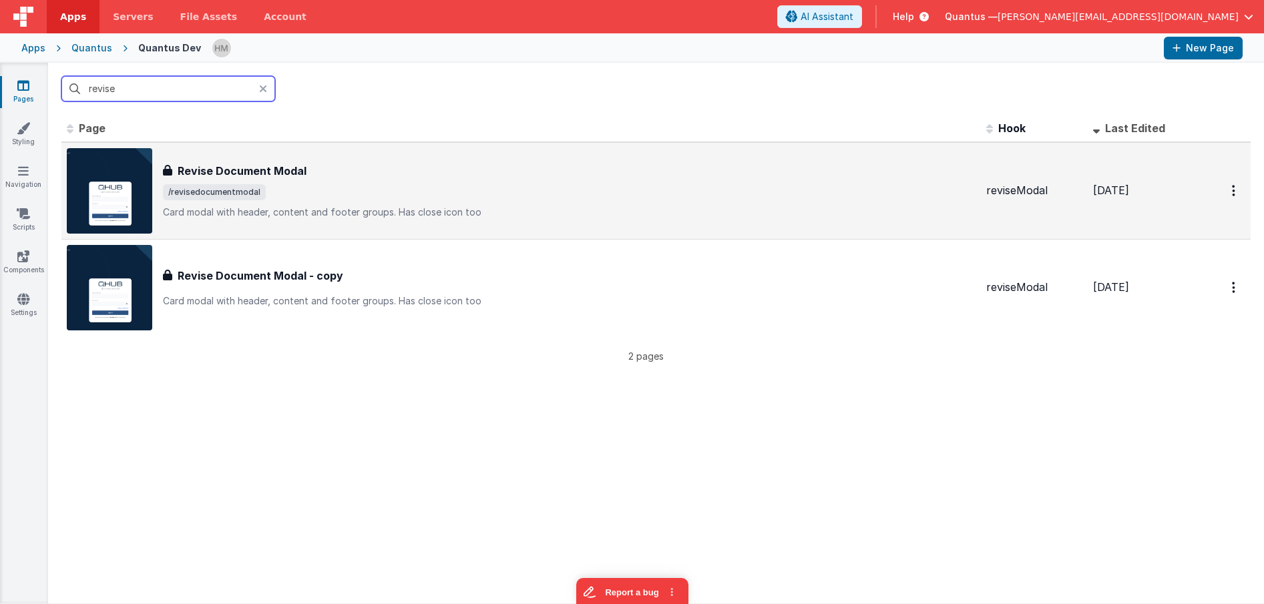
type input "revise"
click at [381, 172] on div "Revise Document Modal" at bounding box center [569, 171] width 813 height 16
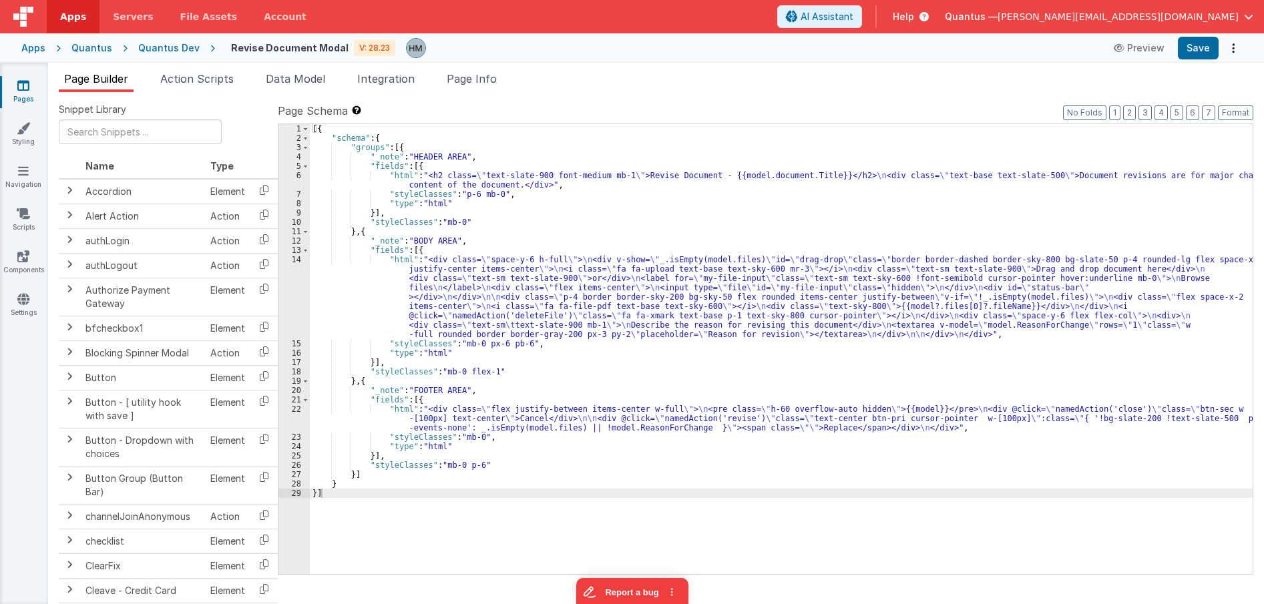
click at [366, 317] on div "[{ "schema" : { "groups" : [{ "_note" : "HEADER AREA" , "fields" : [{ "html" : …" at bounding box center [781, 358] width 943 height 469
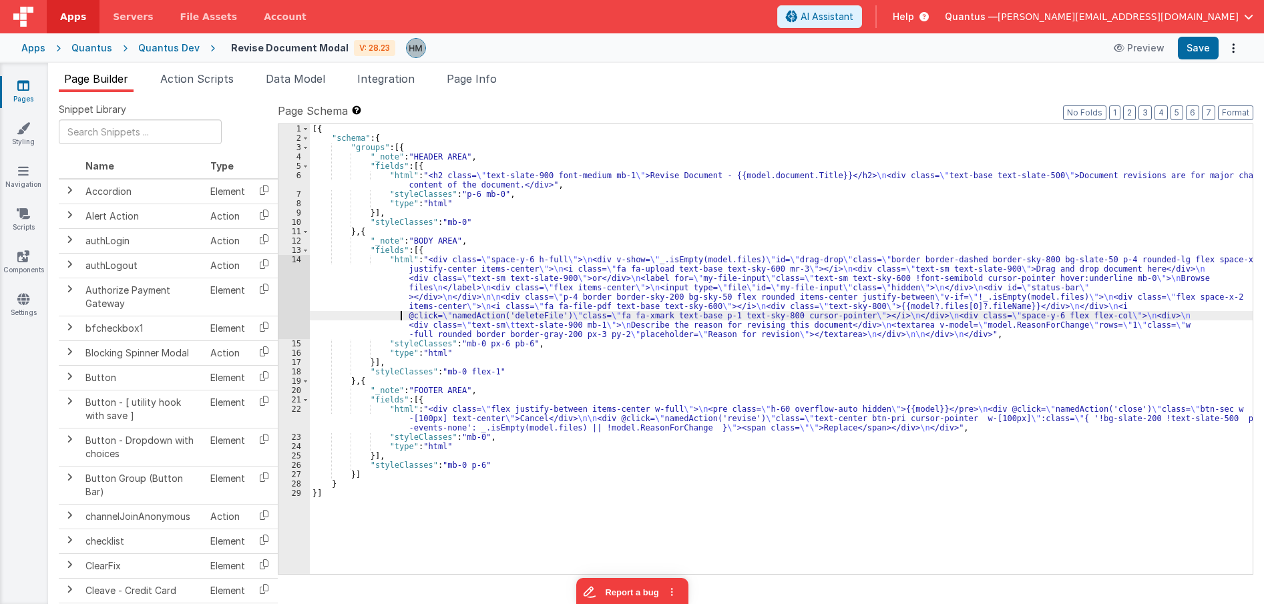
click at [290, 255] on div "14" at bounding box center [293, 297] width 31 height 84
